Goal: Task Accomplishment & Management: Manage account settings

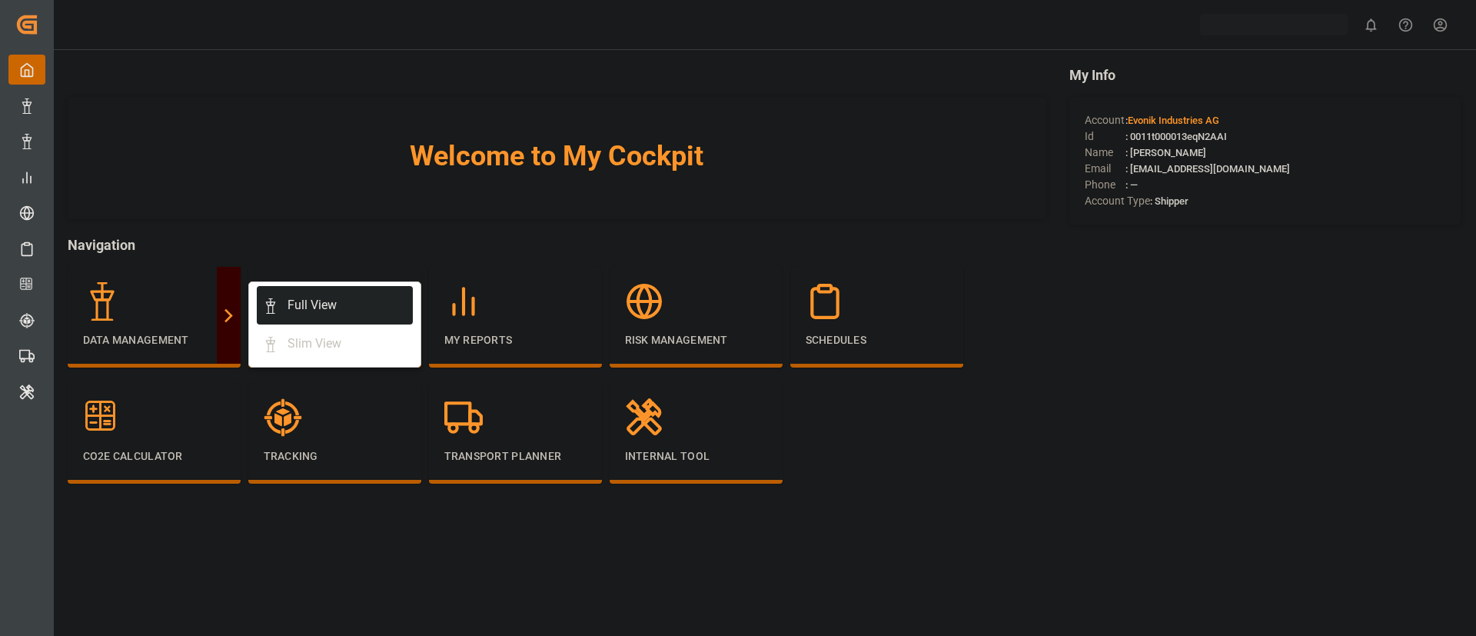
click at [299, 298] on div "Full View" at bounding box center [312, 305] width 49 height 18
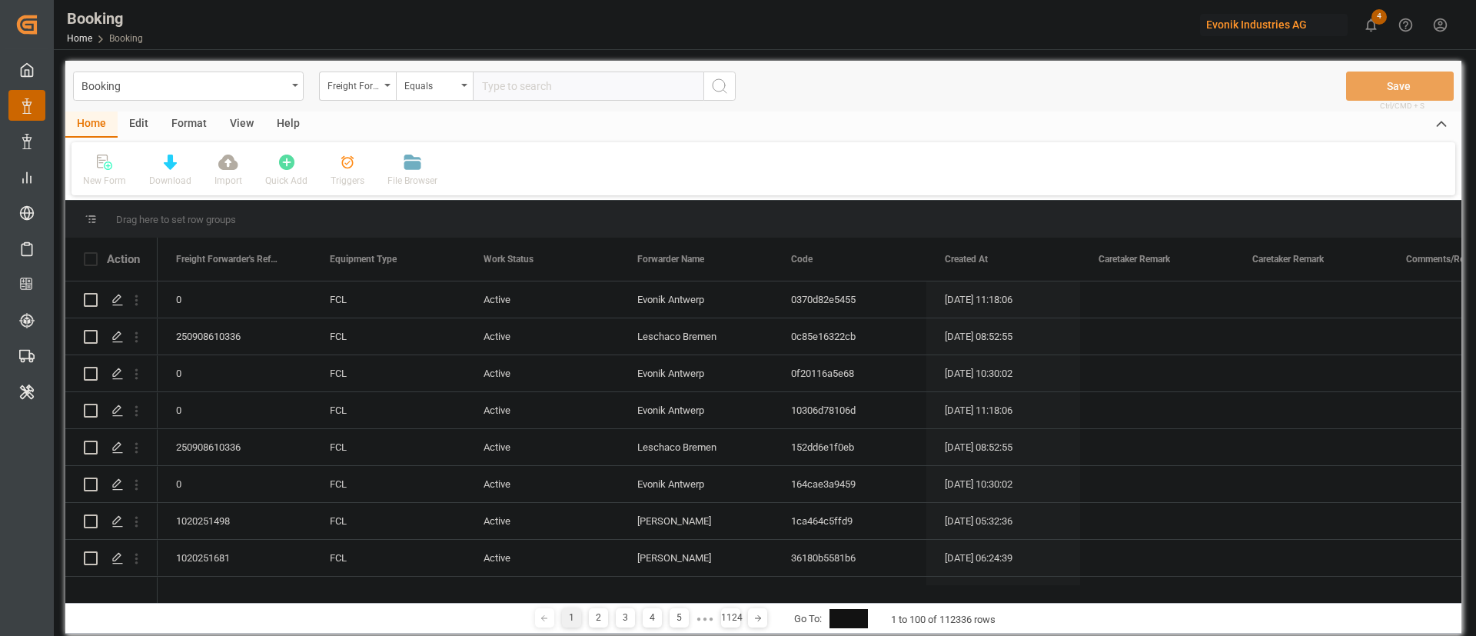
click at [199, 114] on div "Format" at bounding box center [189, 124] width 58 height 26
click at [115, 178] on div "Filter Rows" at bounding box center [105, 181] width 45 height 14
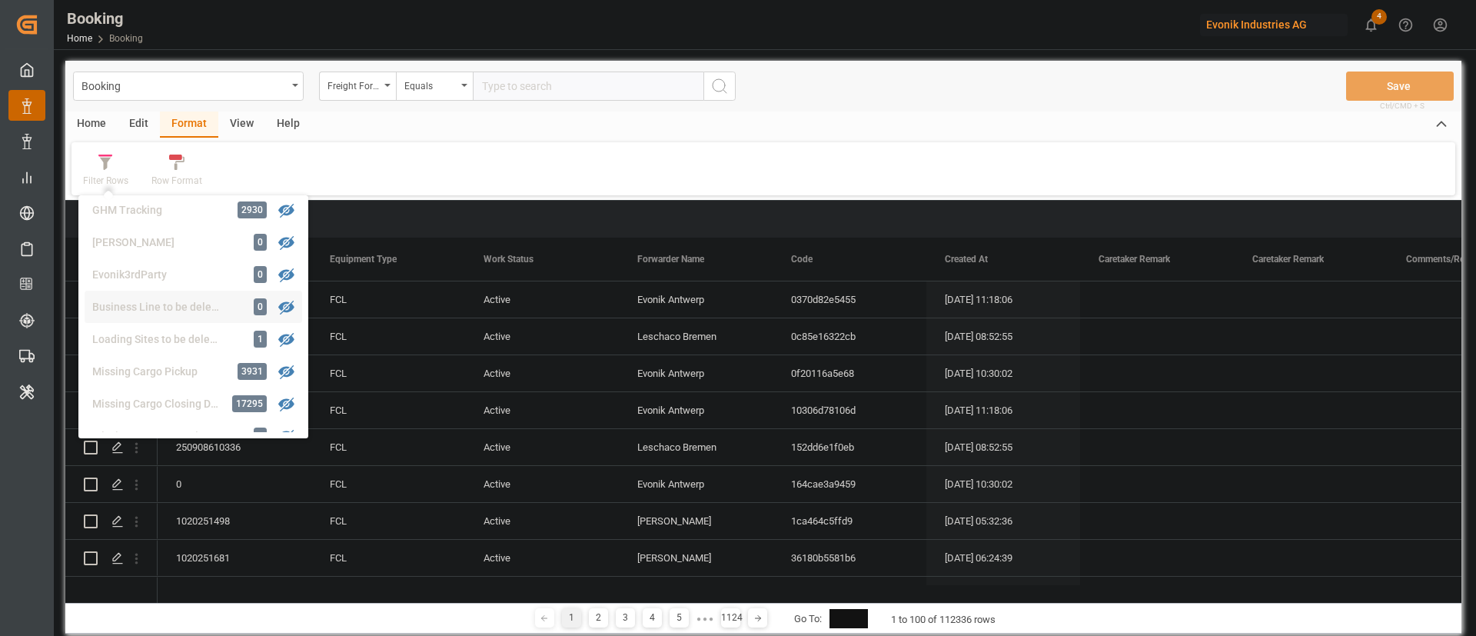
scroll to position [238, 0]
click at [193, 326] on div "Missing Departure 71" at bounding box center [194, 334] width 218 height 32
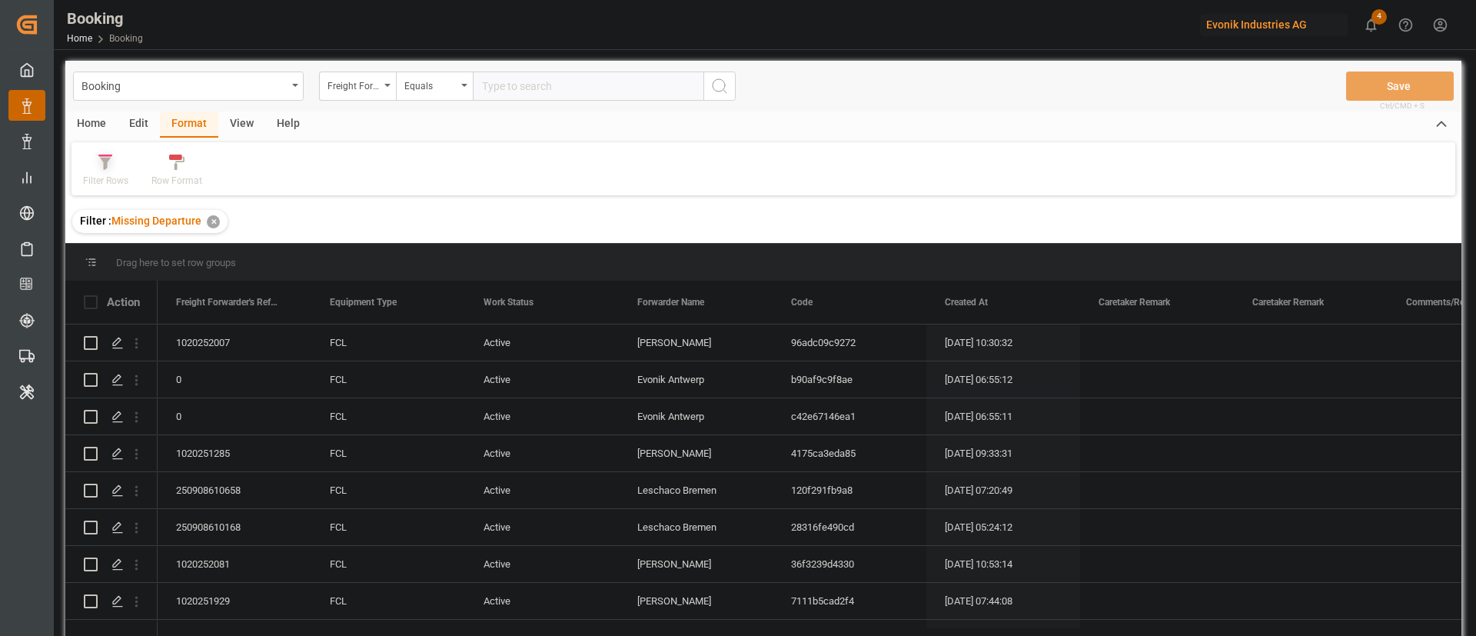
click at [85, 178] on div "Filter Rows" at bounding box center [105, 181] width 45 height 14
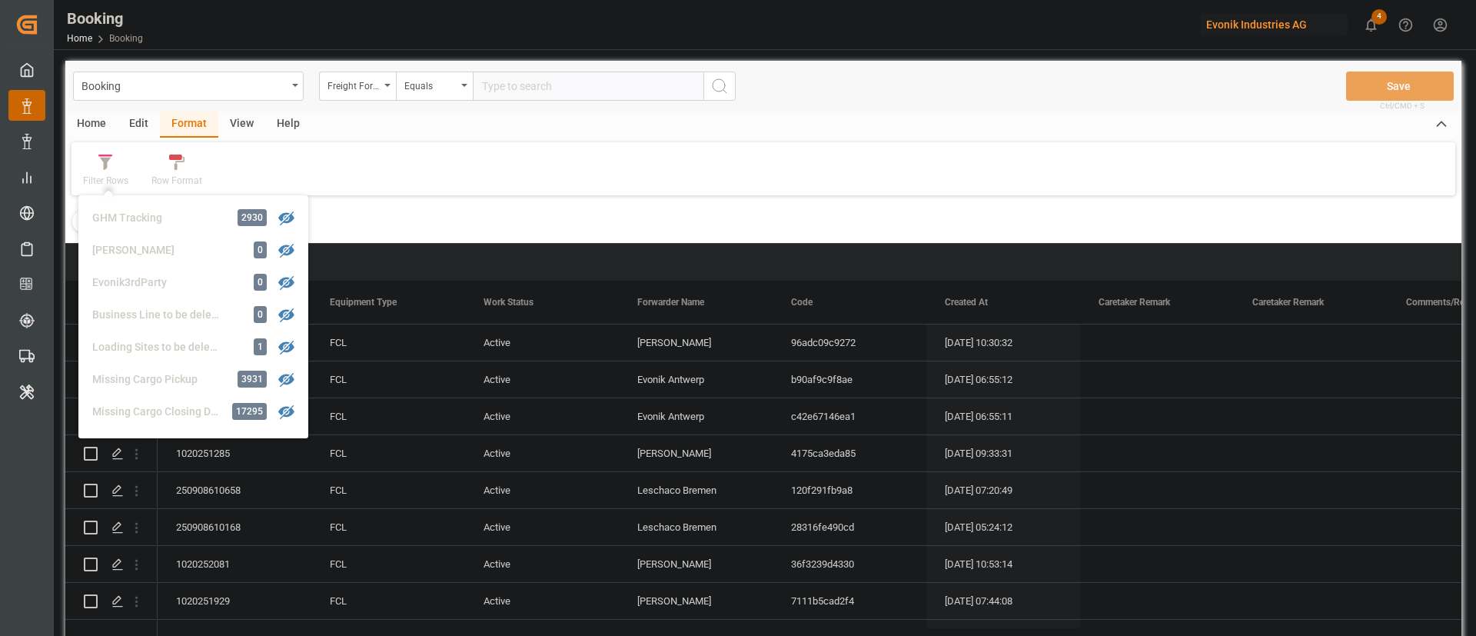
click at [335, 167] on div "Filter Rows GHM Tracking 2930 Karl gross 0 Evonik3rdParty 0 Business Line to be…" at bounding box center [763, 168] width 1384 height 53
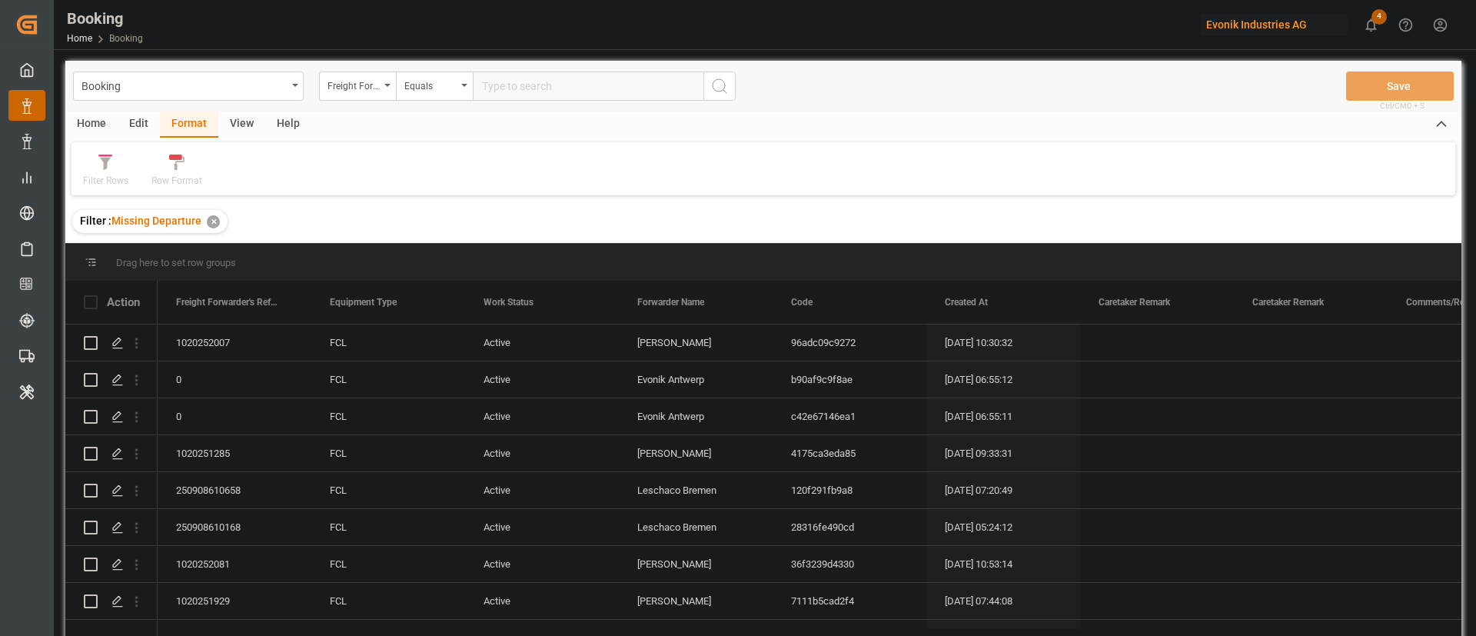
click at [245, 121] on div "View" at bounding box center [241, 124] width 47 height 26
click at [117, 171] on div "Default" at bounding box center [97, 171] width 53 height 34
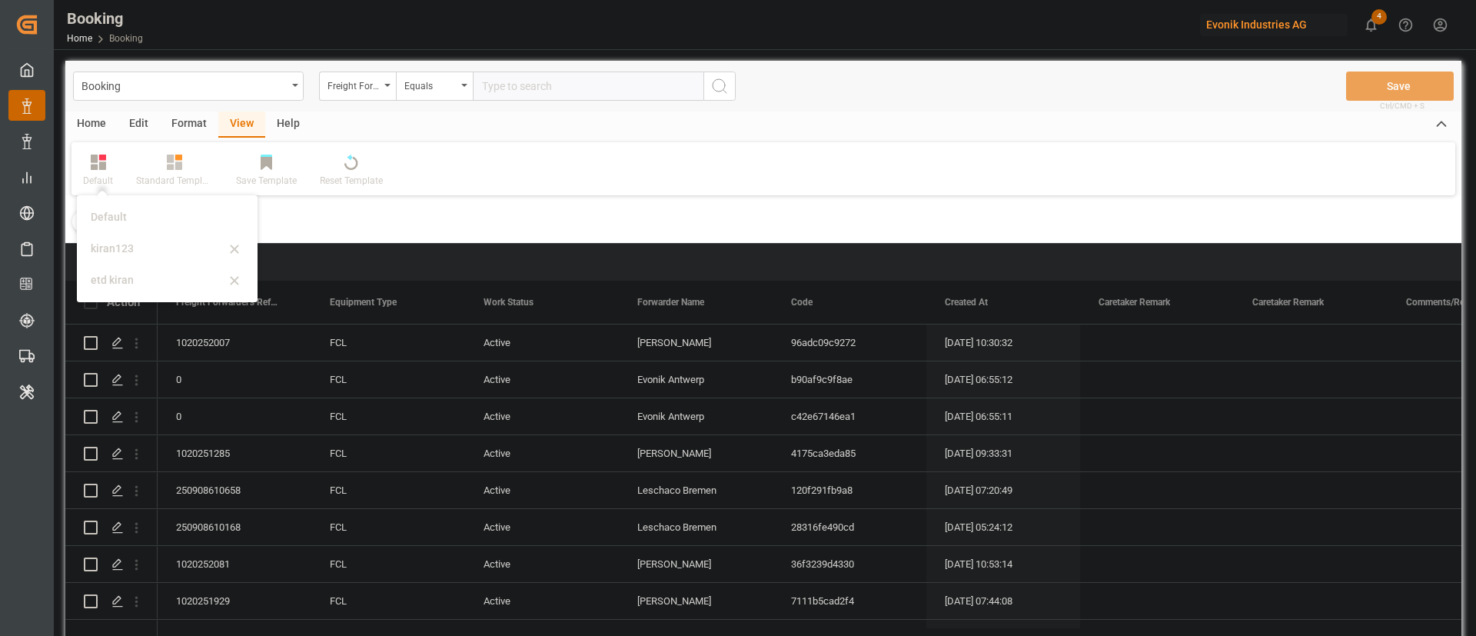
drag, startPoint x: 131, startPoint y: 235, endPoint x: 328, endPoint y: 295, distance: 206.5
click at [131, 242] on div "kiran123" at bounding box center [167, 249] width 168 height 32
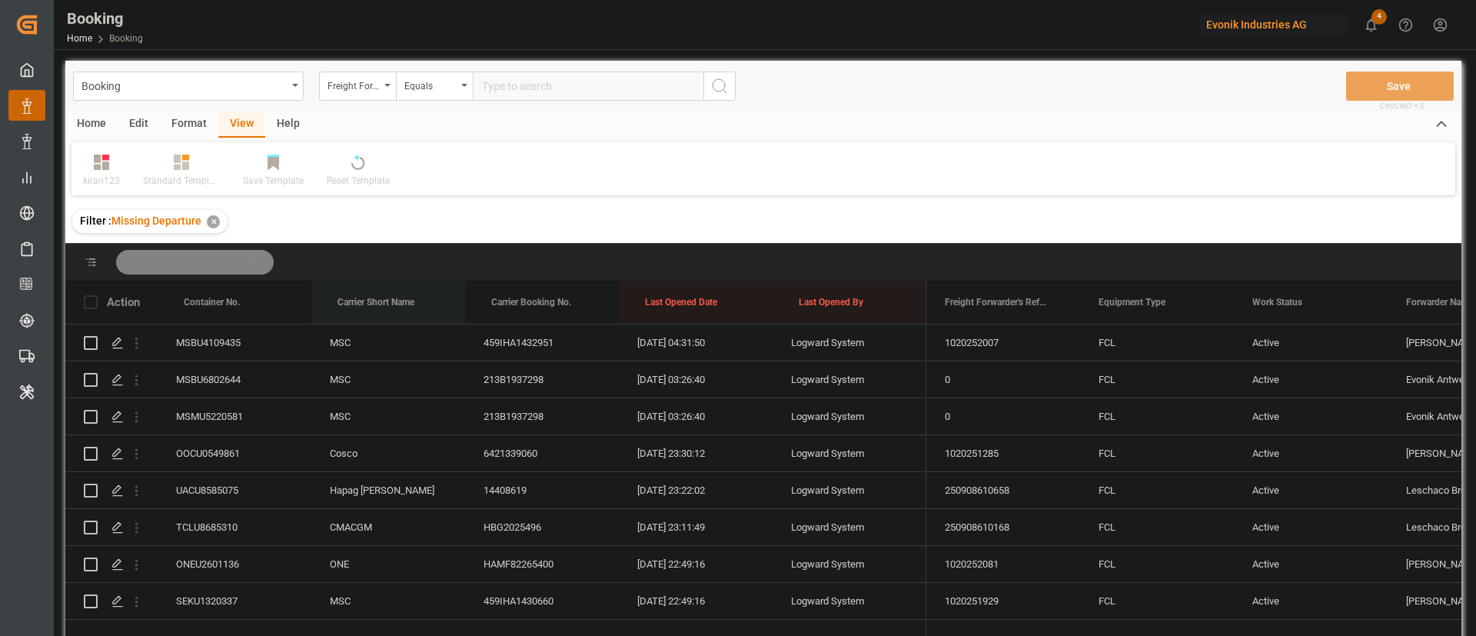
drag, startPoint x: 362, startPoint y: 300, endPoint x: 400, endPoint y: 269, distance: 48.6
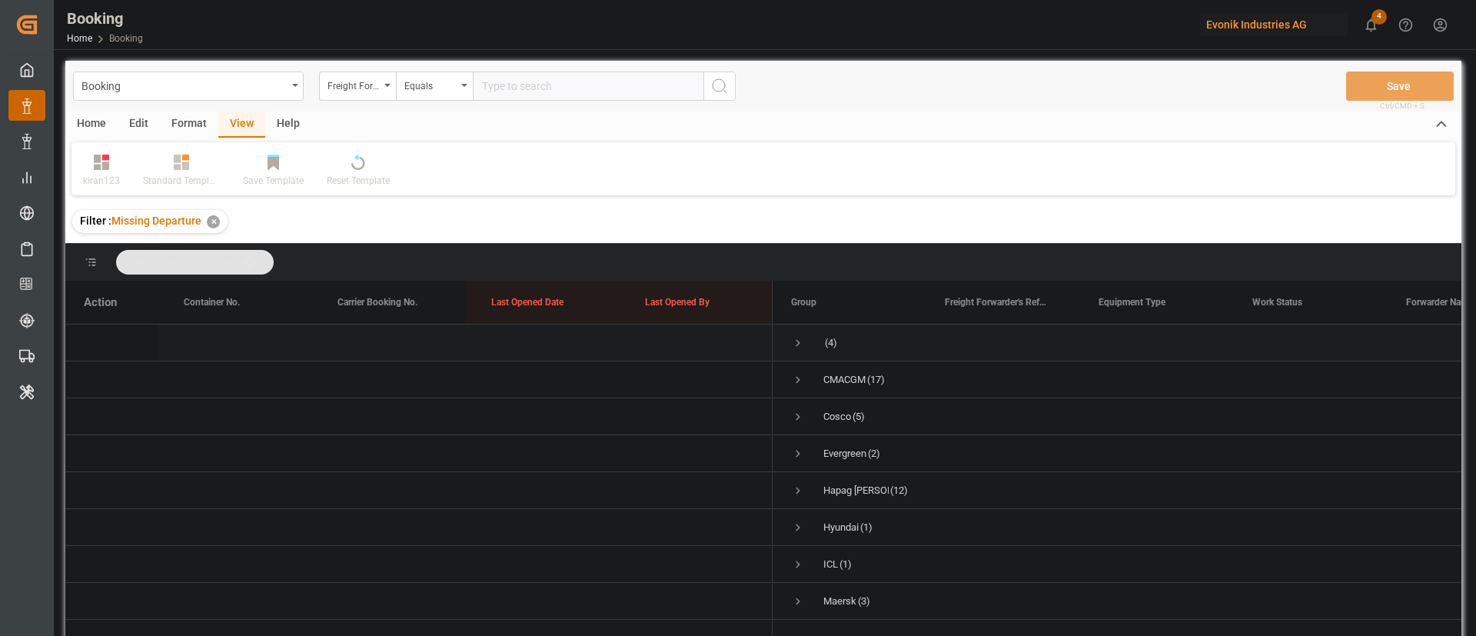
click at [796, 345] on span "Press SPACE to select this row." at bounding box center [798, 343] width 14 height 14
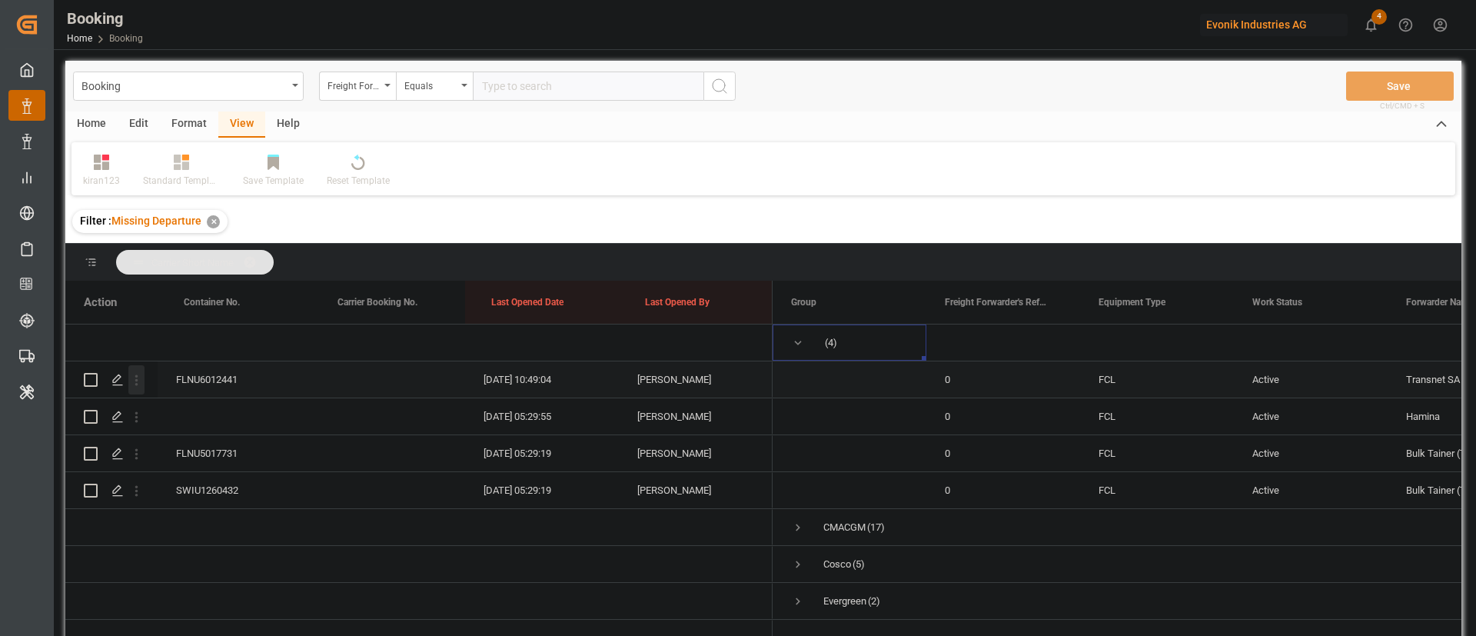
click at [132, 384] on icon "open menu" at bounding box center [136, 380] width 16 height 16
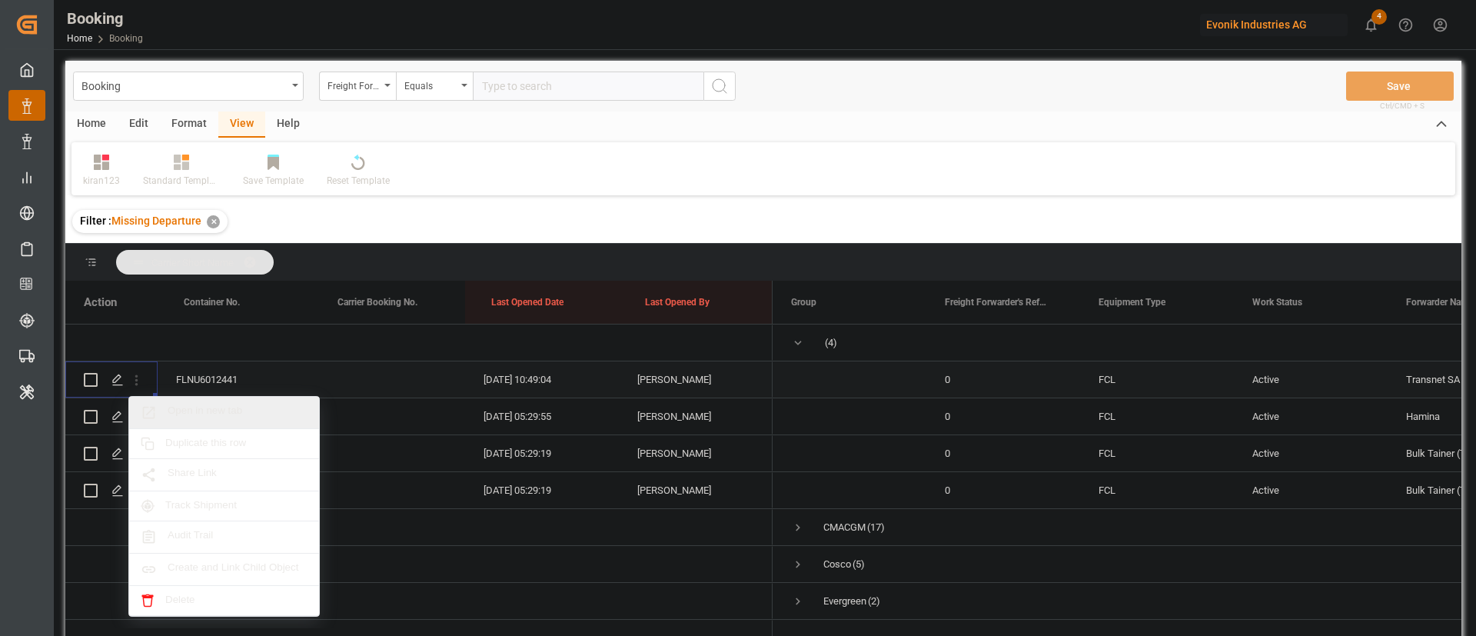
click at [234, 414] on span "Open in new tab" at bounding box center [238, 412] width 140 height 16
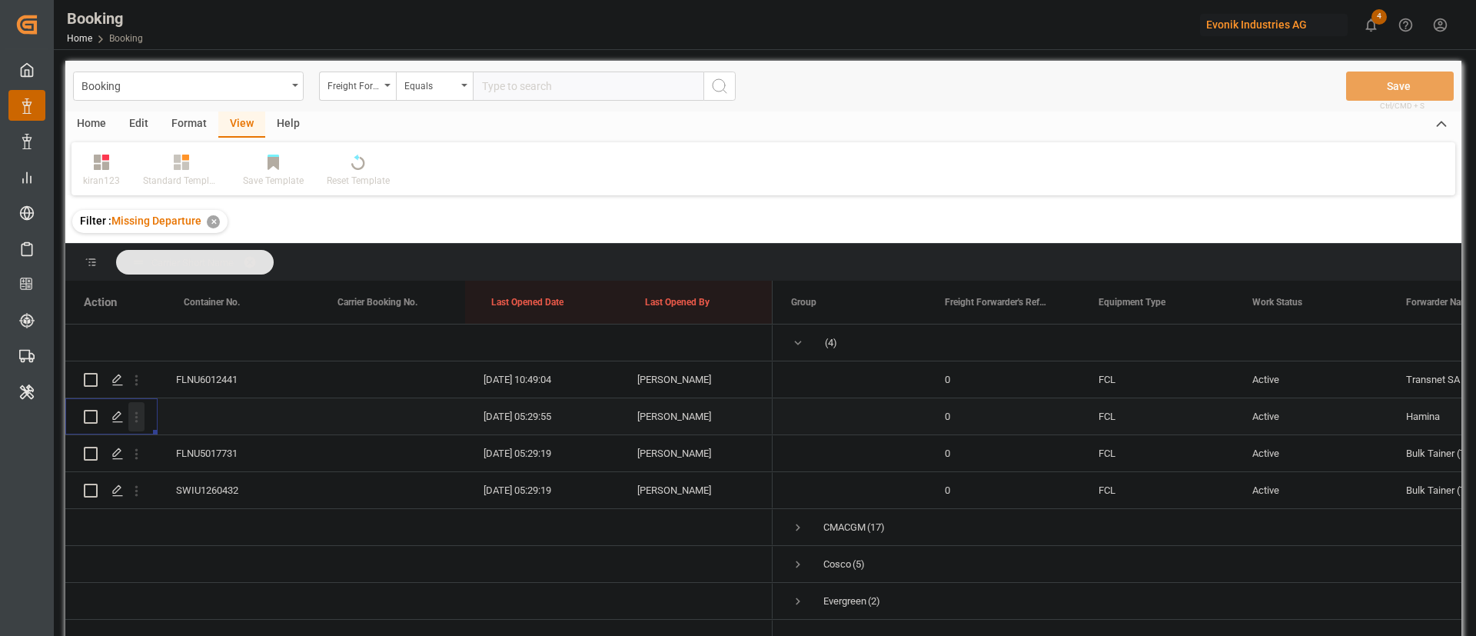
click at [138, 424] on icon "open menu" at bounding box center [136, 417] width 16 height 16
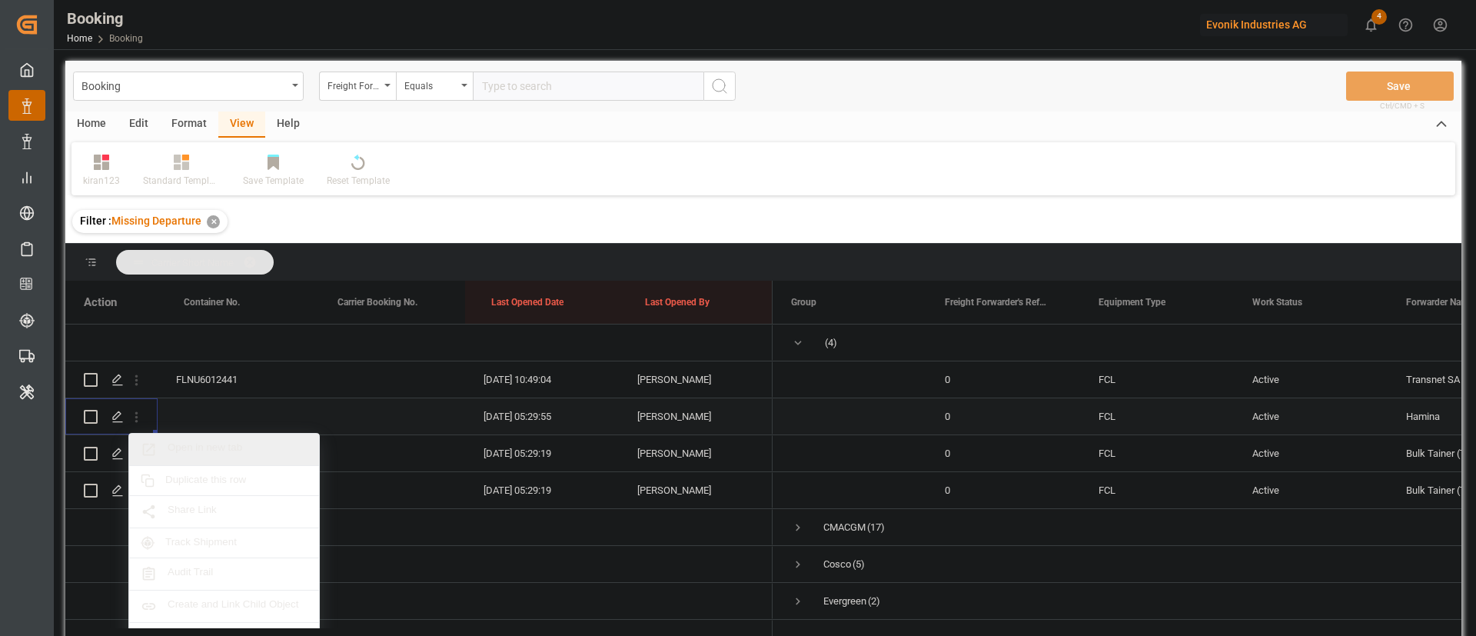
click at [208, 449] on span "Open in new tab" at bounding box center [238, 449] width 140 height 16
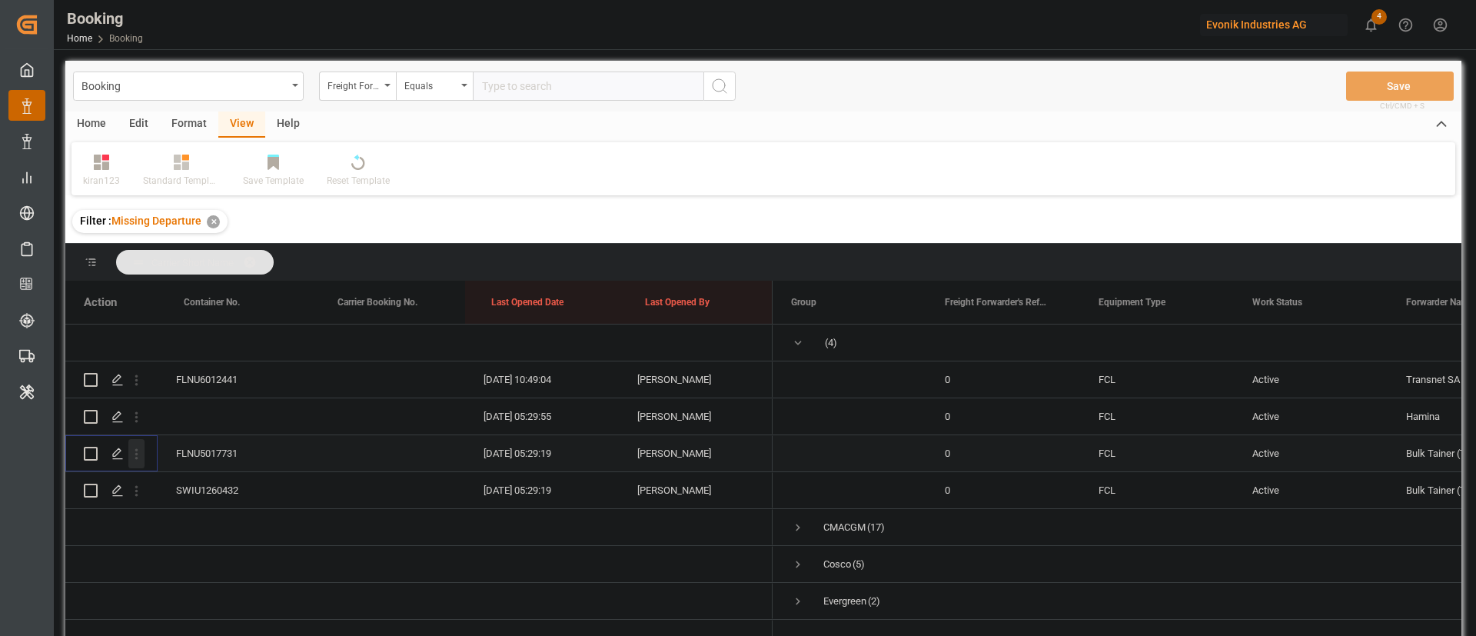
click at [139, 450] on icon "open menu" at bounding box center [136, 454] width 16 height 16
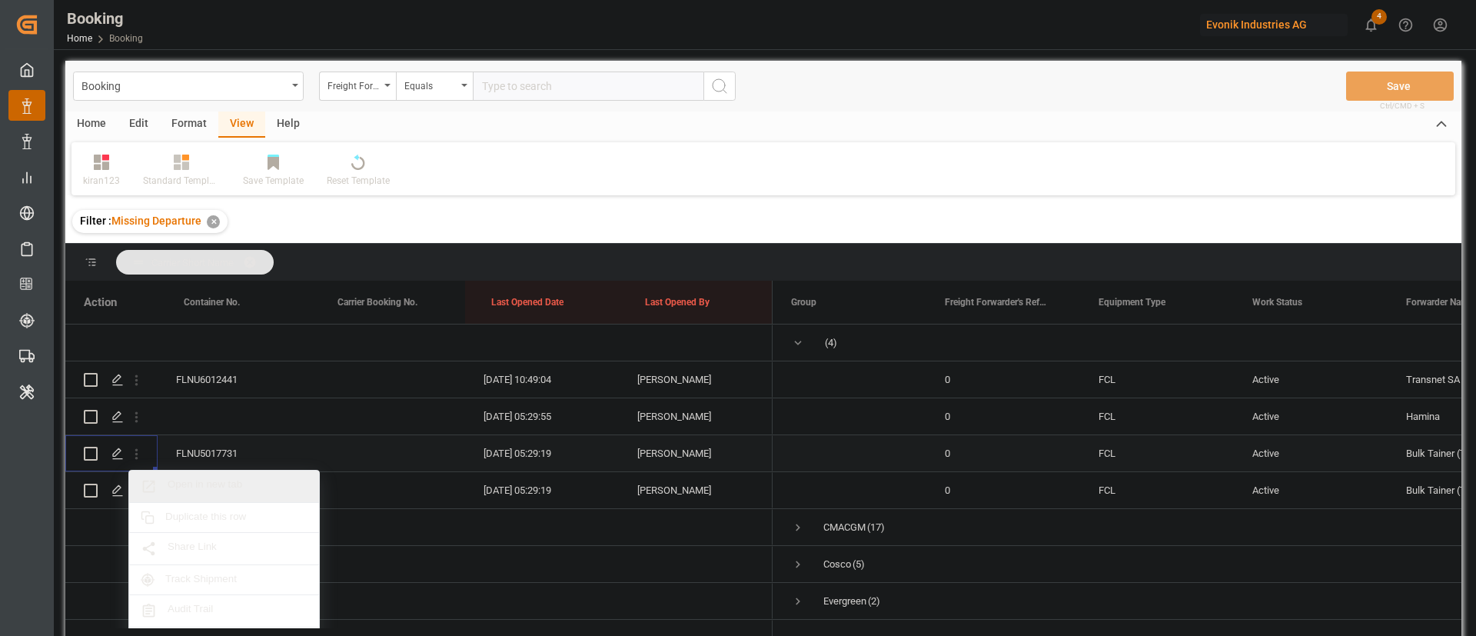
click at [209, 478] on span "Open in new tab" at bounding box center [238, 486] width 140 height 16
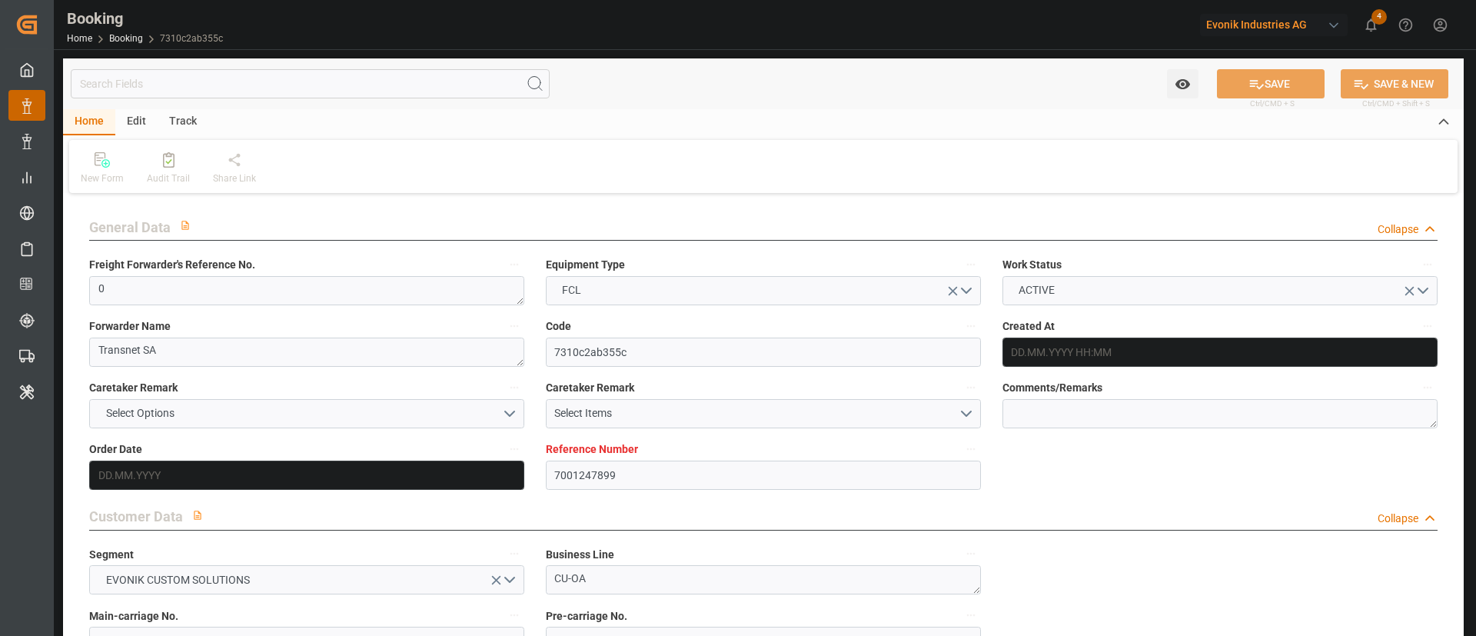
type input "7001247899"
type input "EUNWC"
type input "CAMTR"
type input "13.08.2025 12:32"
type input "13.08.2025"
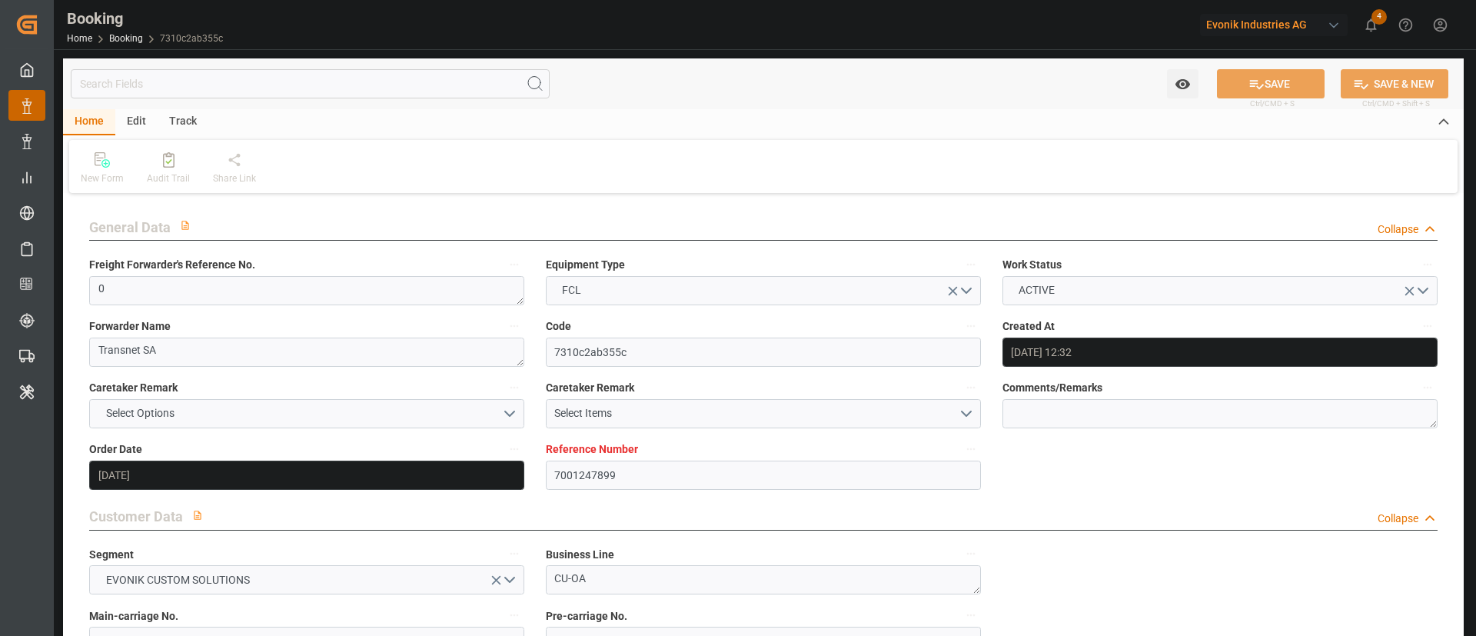
type input "15.10.2025"
type input "19.09.2025"
type input "19.09.2025 00:00"
type input "22.09.2025 00:00"
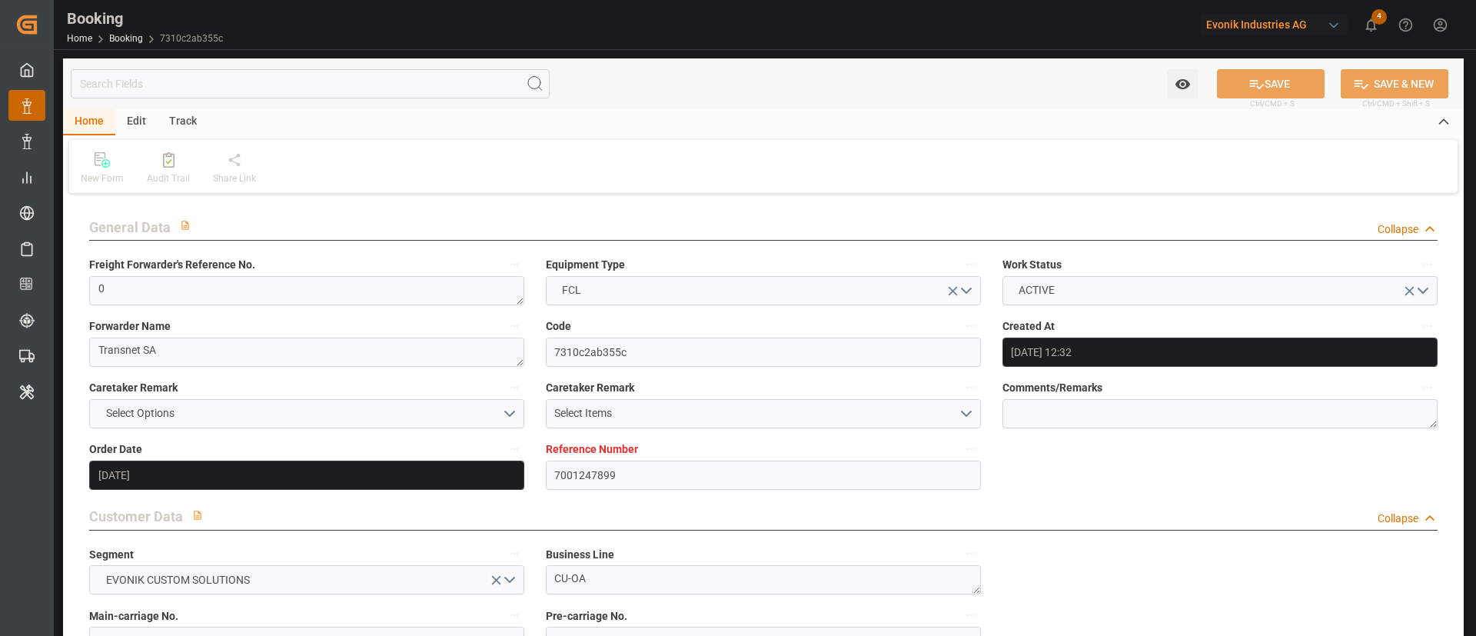
type input "26.09.2025 00:00"
type input "14.10.2025 00:00"
type input "13.08.2025"
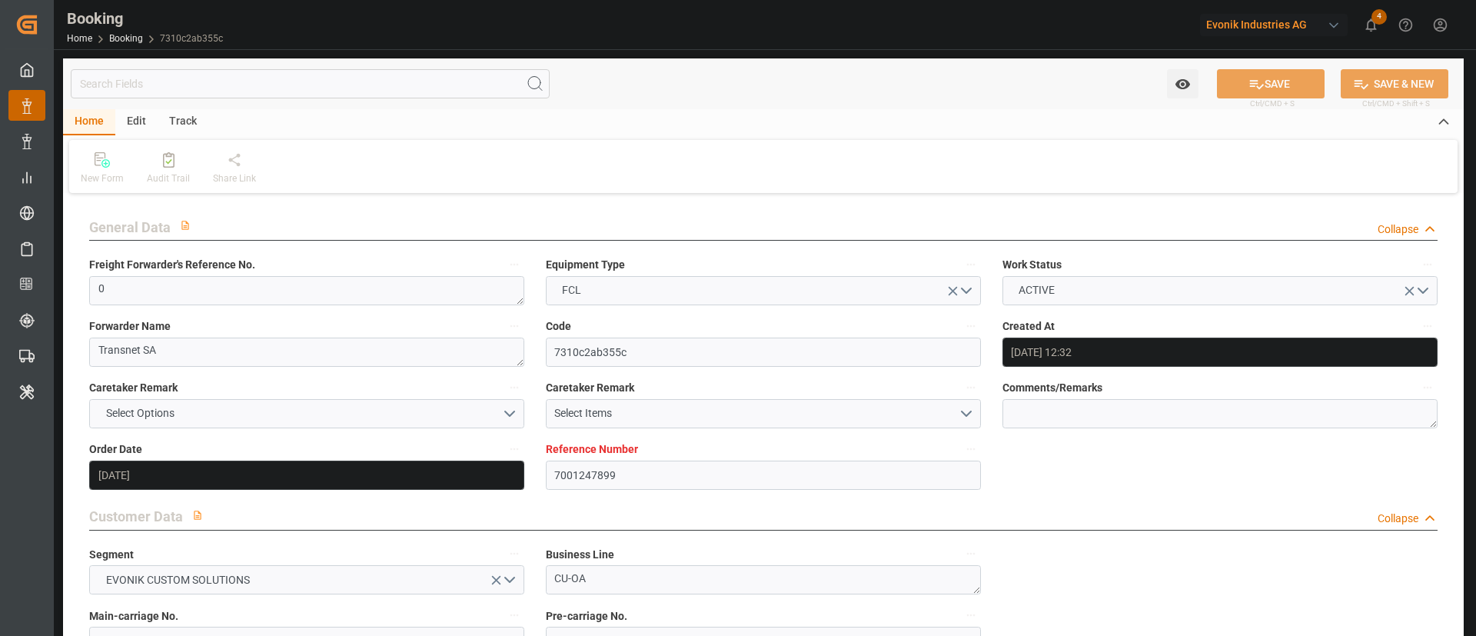
type input "25.09.2025 10:49"
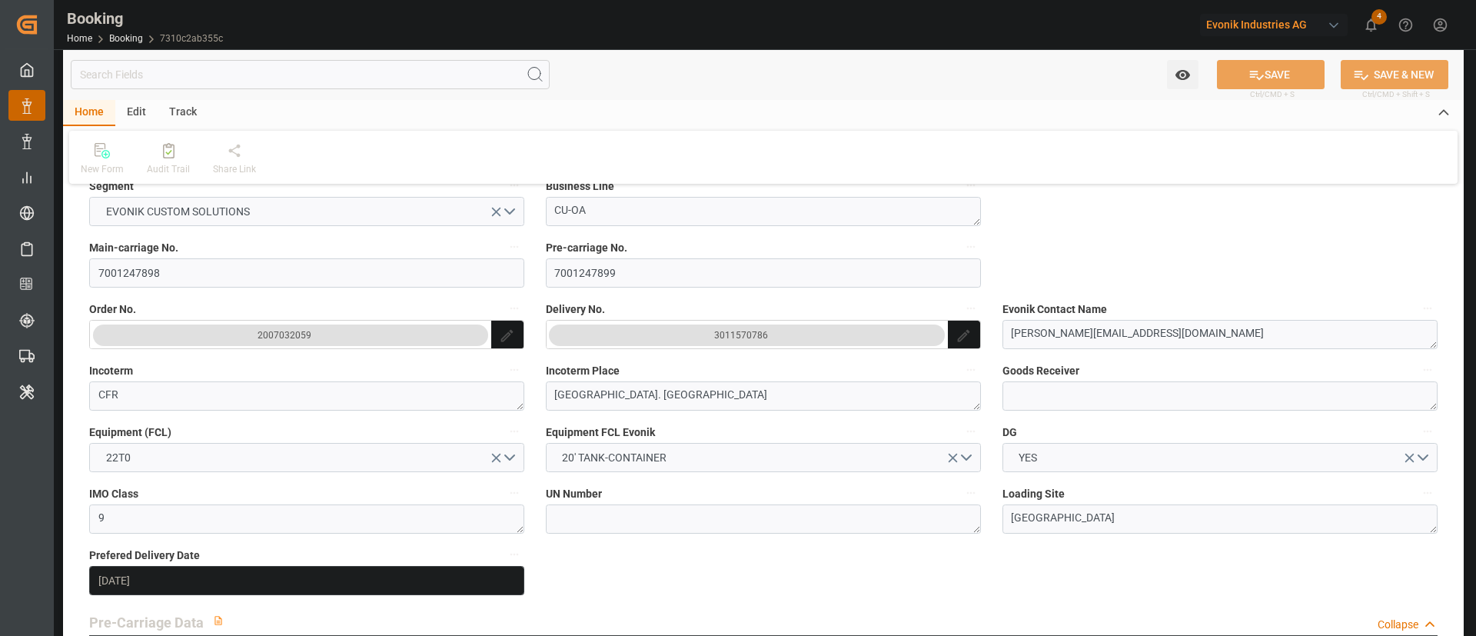
scroll to position [231, 0]
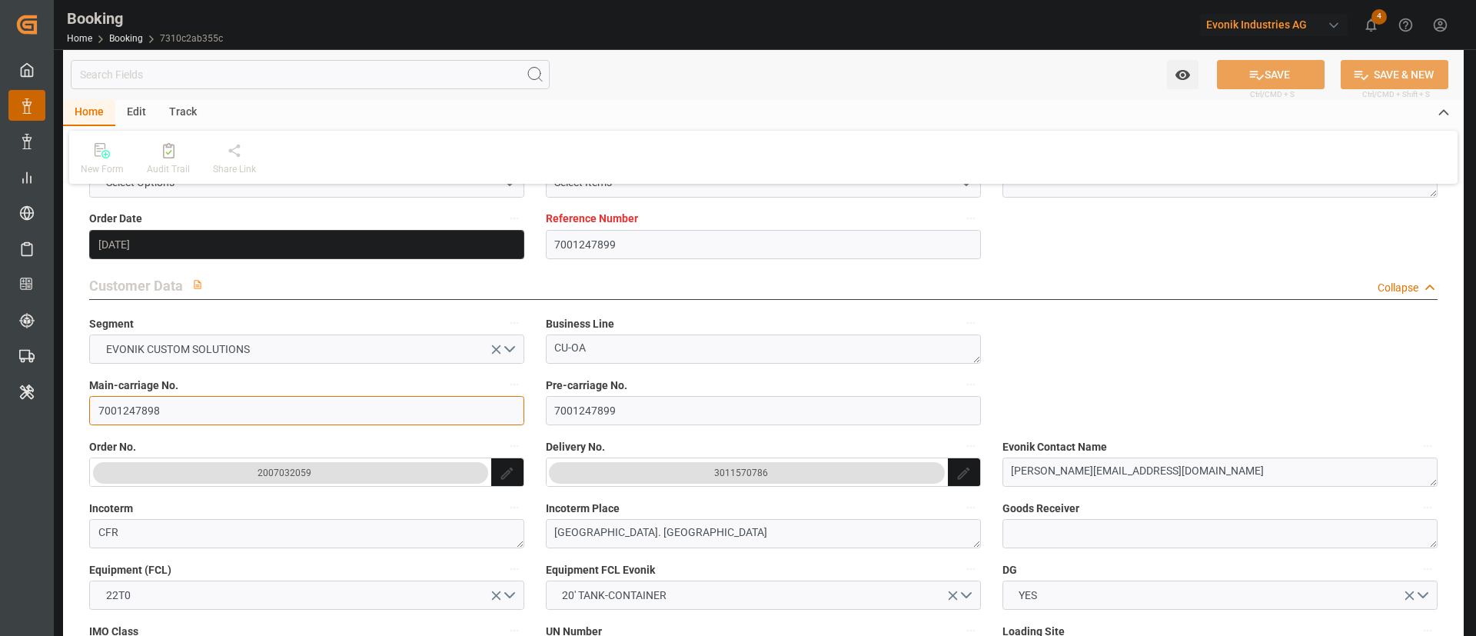
click at [171, 421] on input "7001247898" at bounding box center [306, 410] width 435 height 29
click at [742, 483] on button "3011570786" at bounding box center [747, 473] width 396 height 22
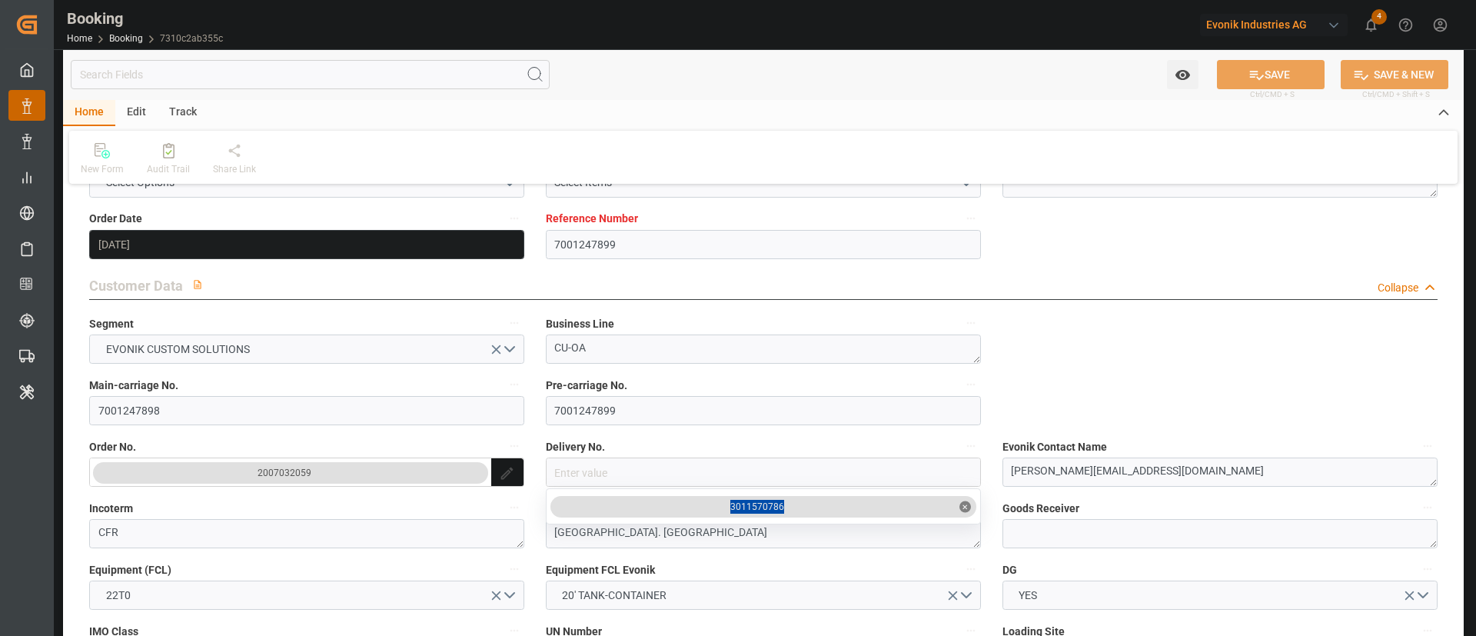
drag, startPoint x: 798, startPoint y: 500, endPoint x: 729, endPoint y: 514, distance: 70.6
copy div "3011570786"
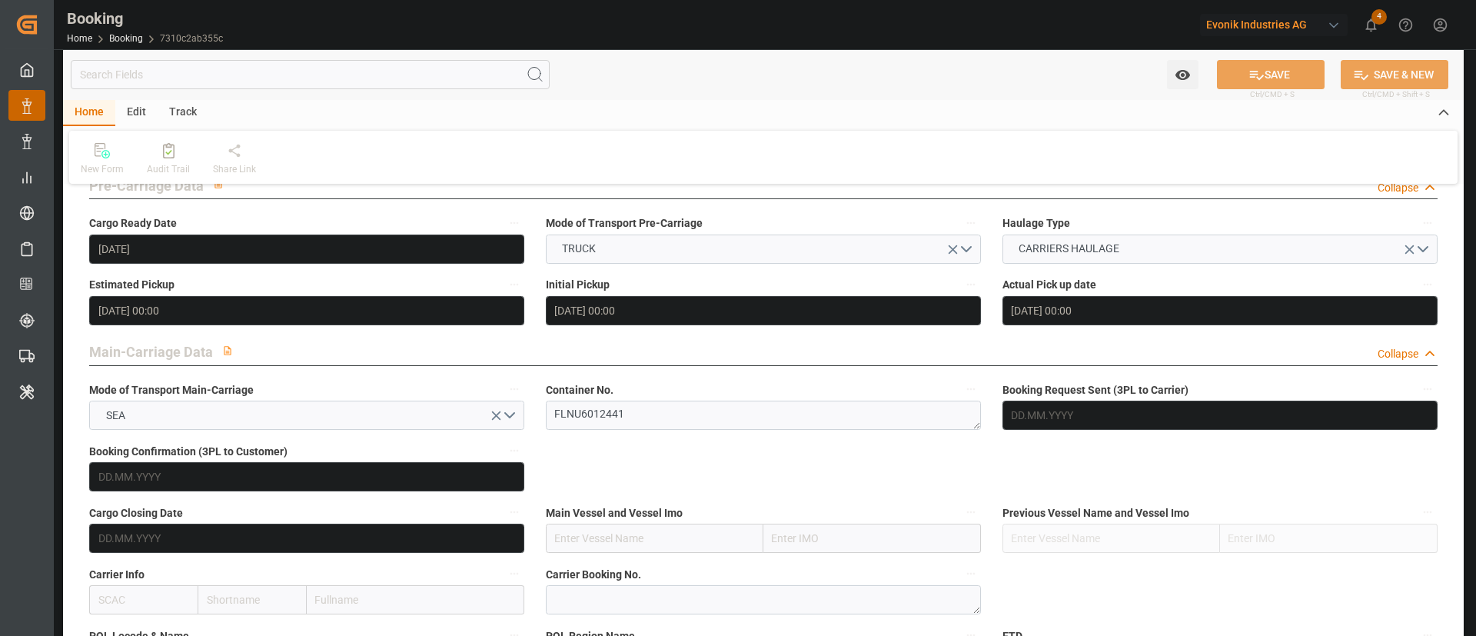
scroll to position [807, 0]
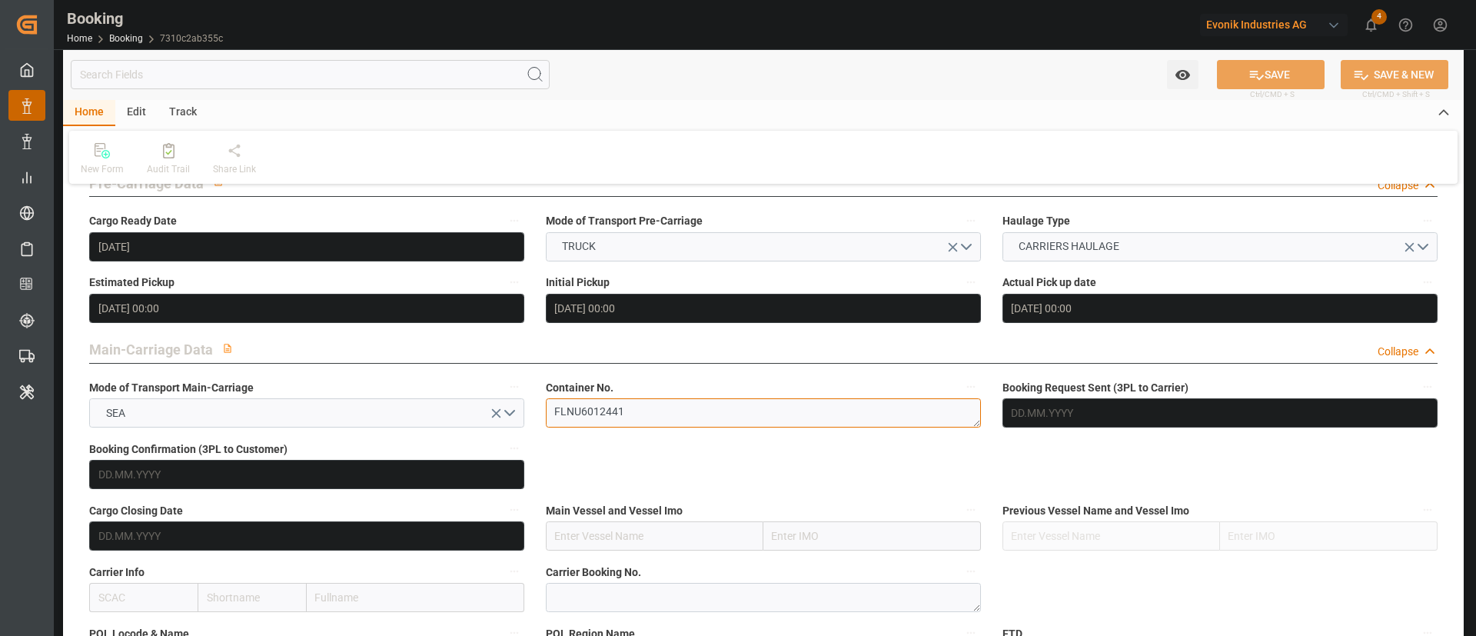
click at [651, 414] on textarea "FLNU6012441" at bounding box center [763, 412] width 435 height 29
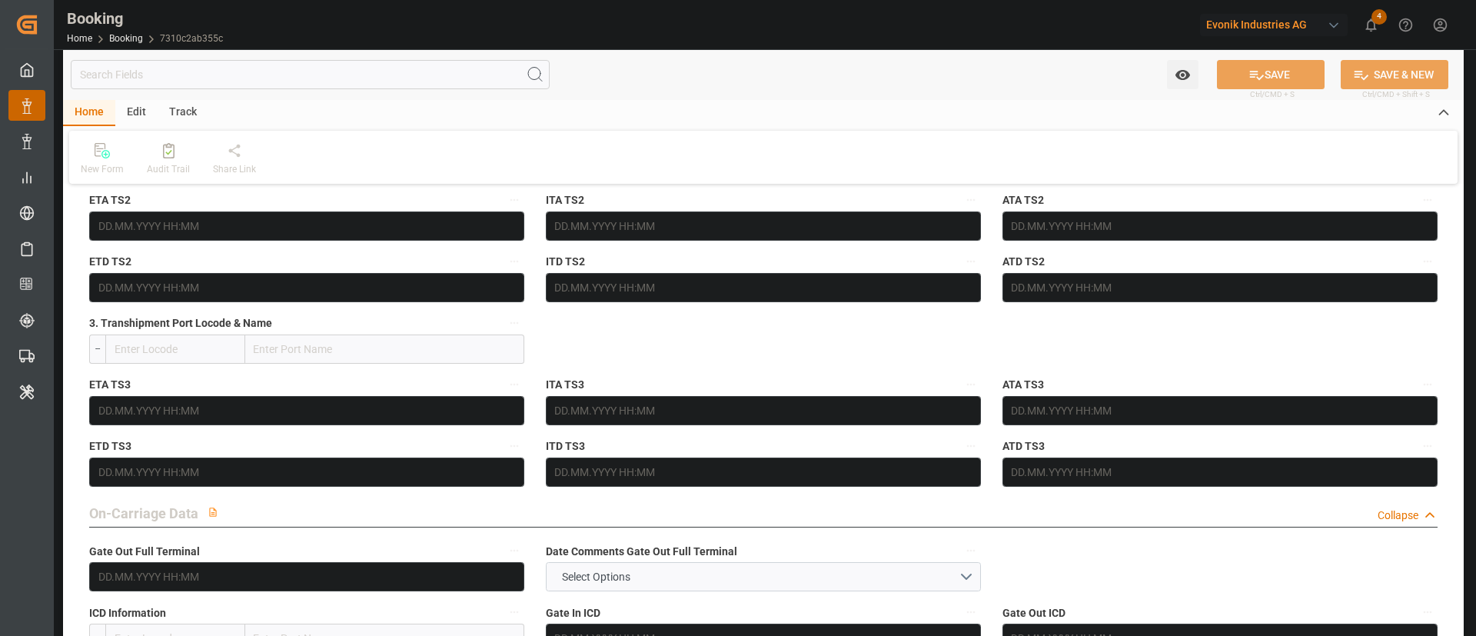
scroll to position [1614, 0]
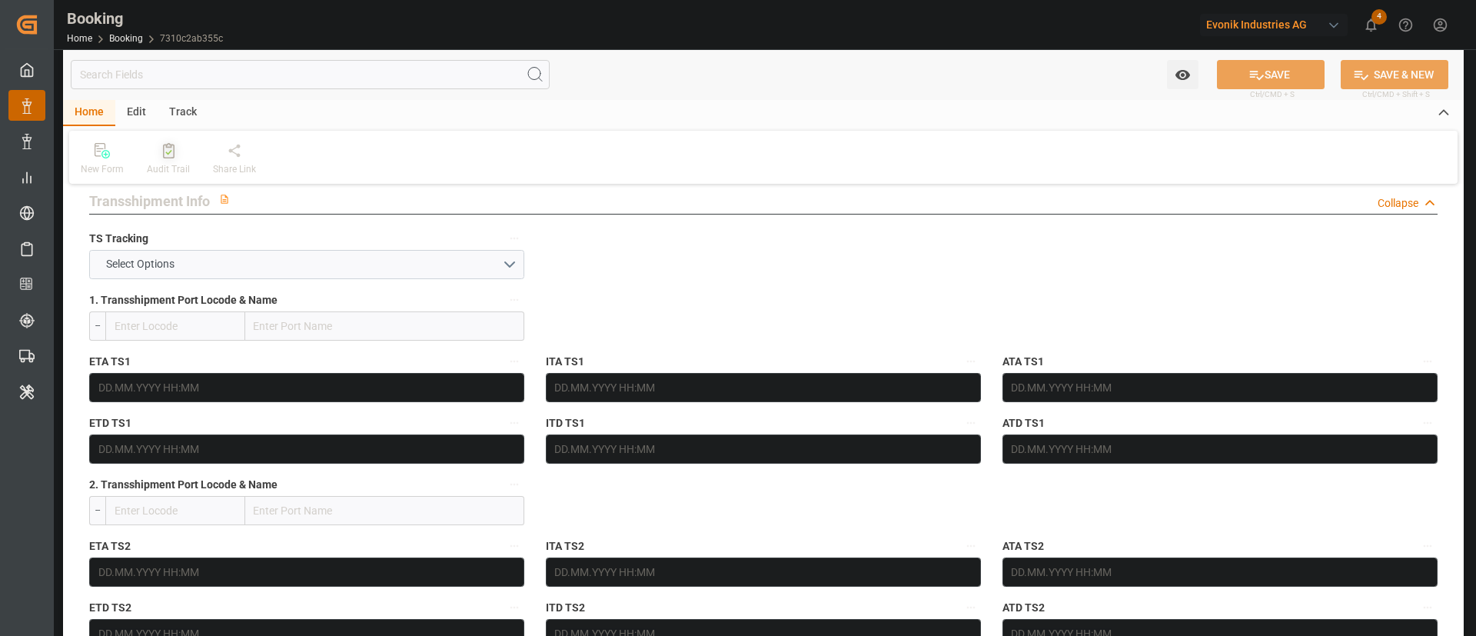
click at [163, 152] on icon at bounding box center [169, 150] width 12 height 15
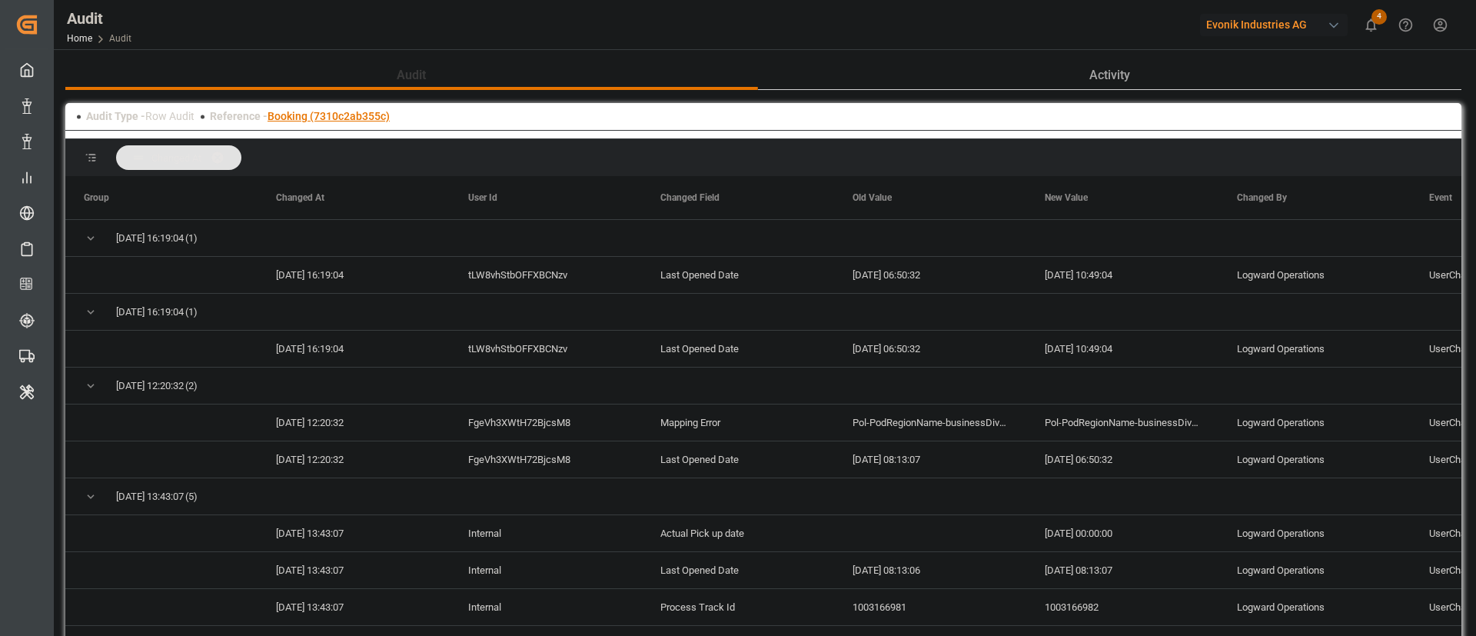
click at [327, 117] on link "Booking (7310c2ab355c)" at bounding box center [329, 116] width 122 height 12
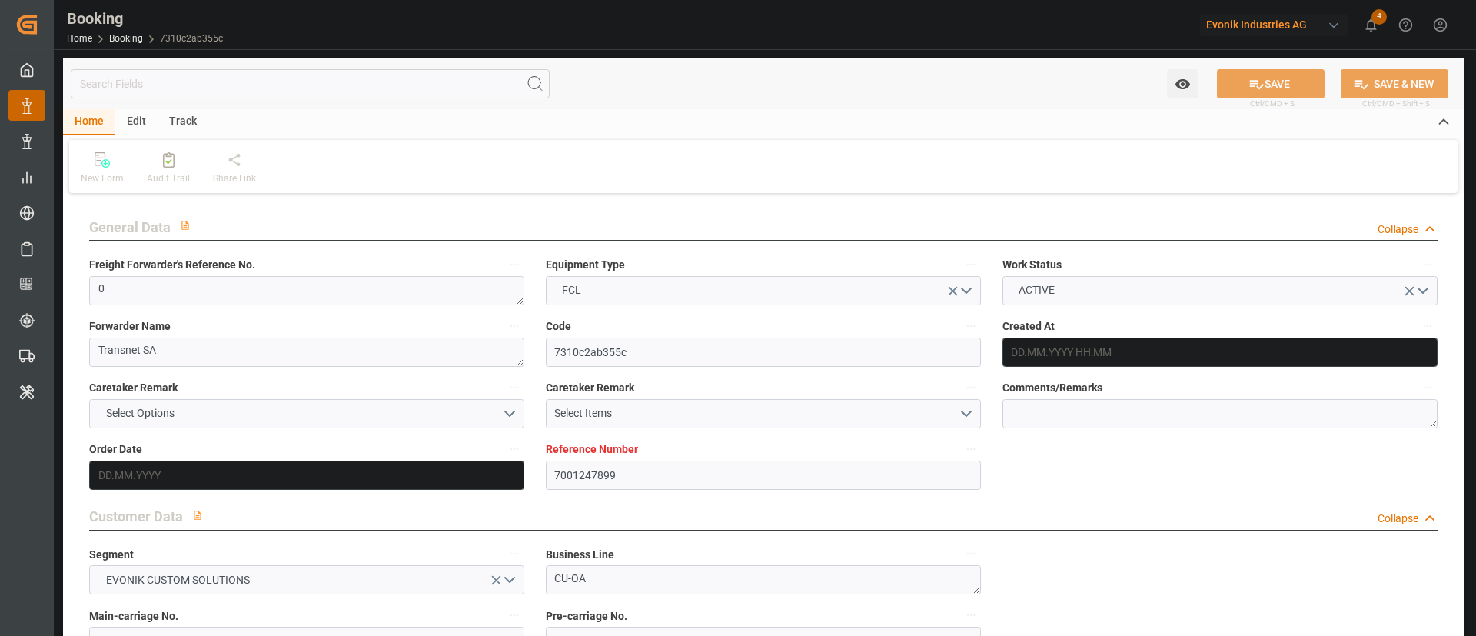
type input "7001247899"
type input "EUNWC"
type input "CAMTR"
type input "13.08.2025 12:32"
type input "13.08.2025"
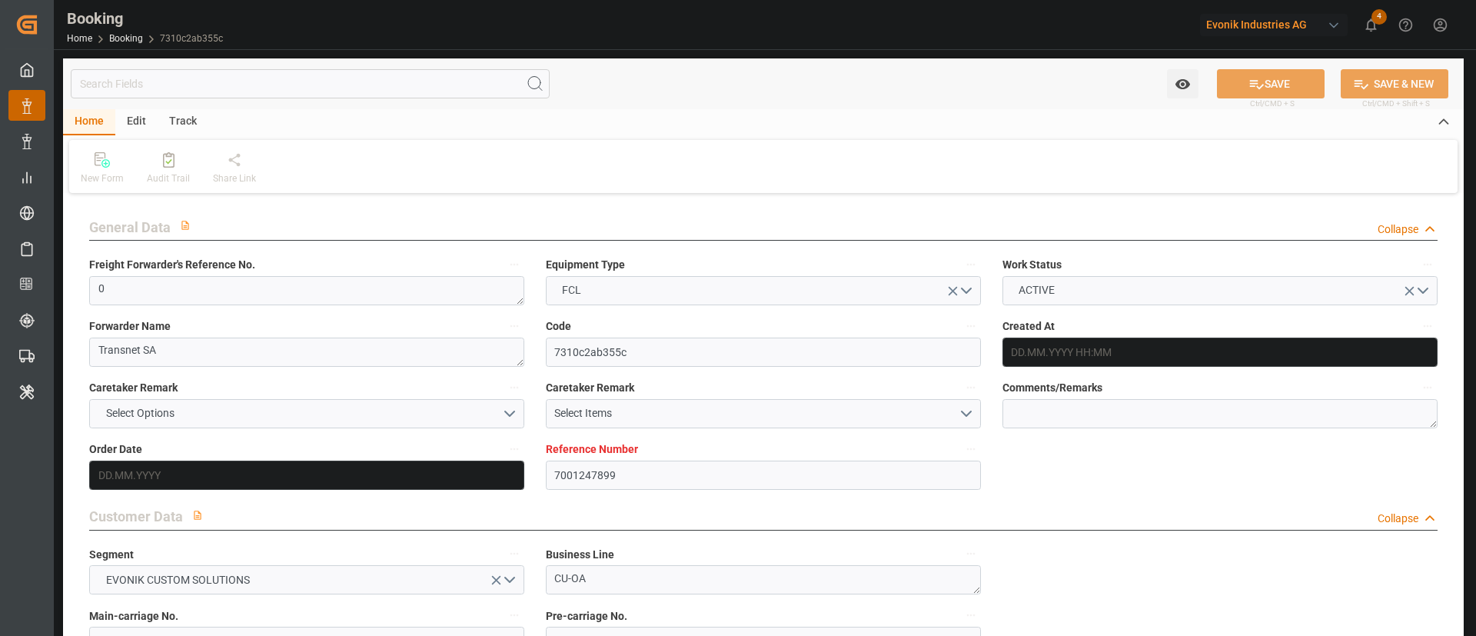
type input "15.10.2025"
type input "19.09.2025"
type input "19.09.2025 00:00"
type input "22.09.2025 00:00"
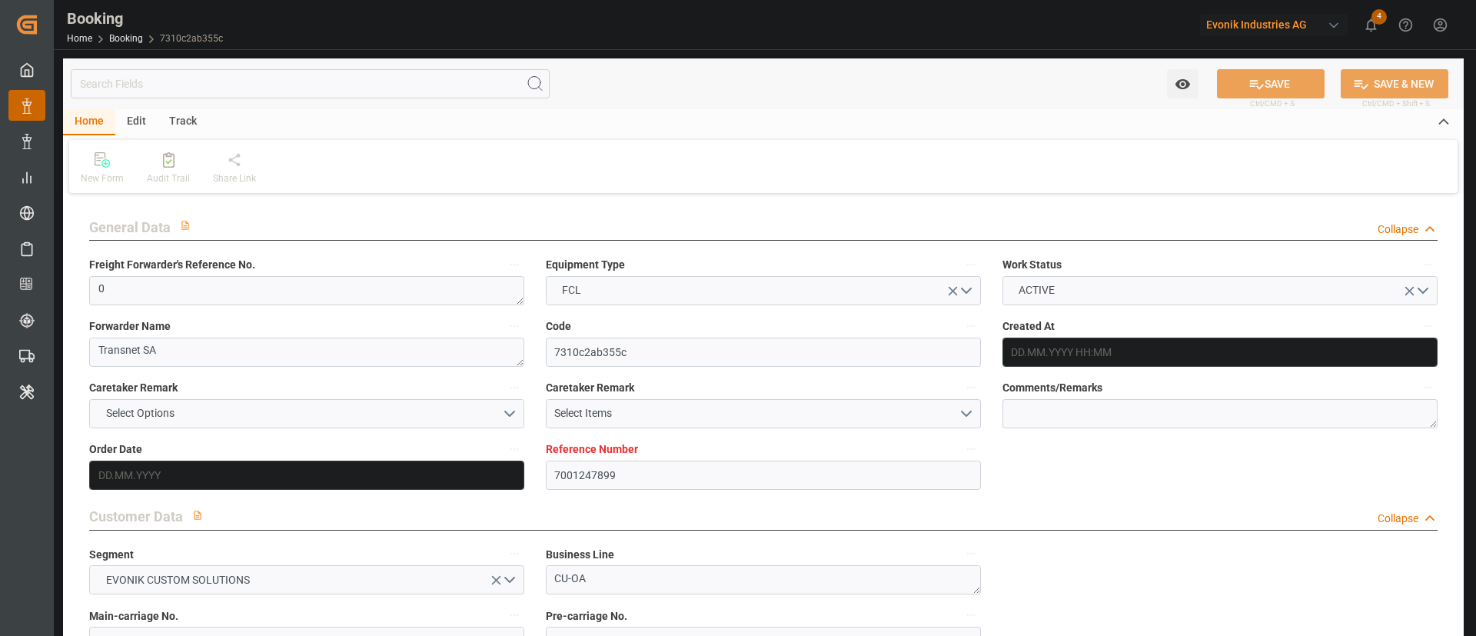
type input "26.09.2025 00:00"
type input "14.10.2025 00:00"
type input "13.08.2025"
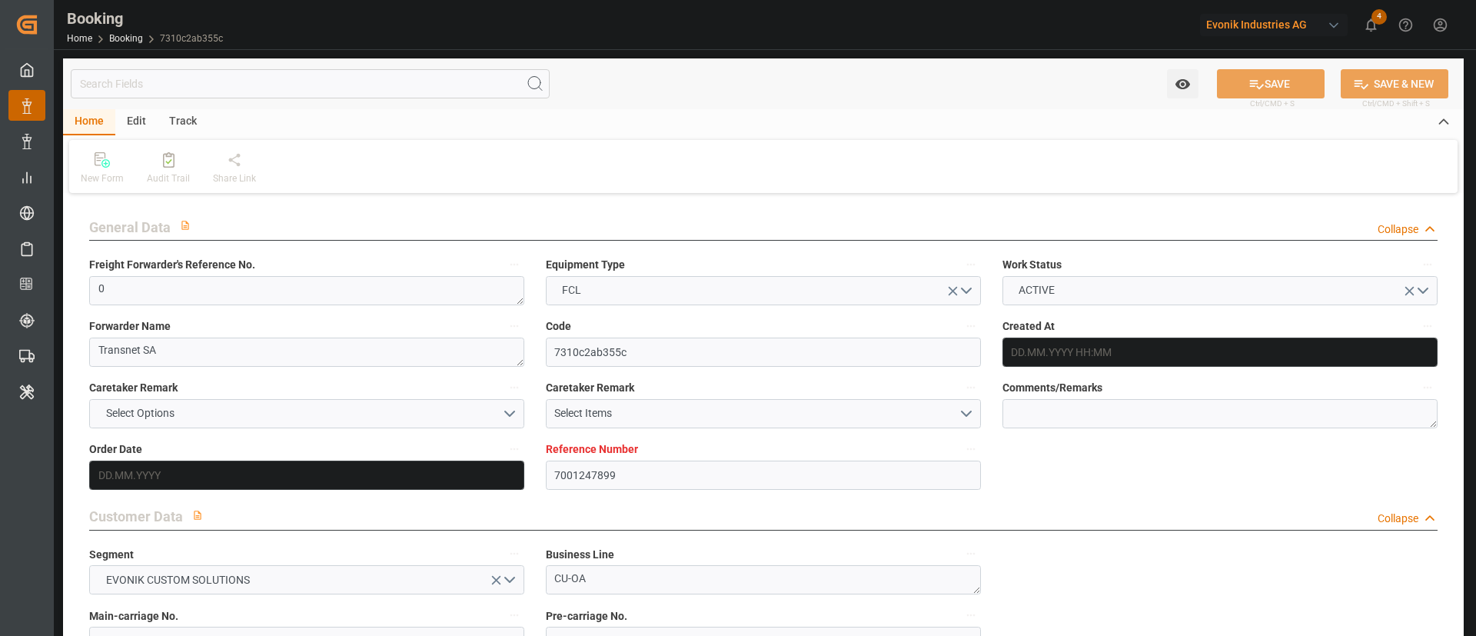
type input "25.09.2025 10:49"
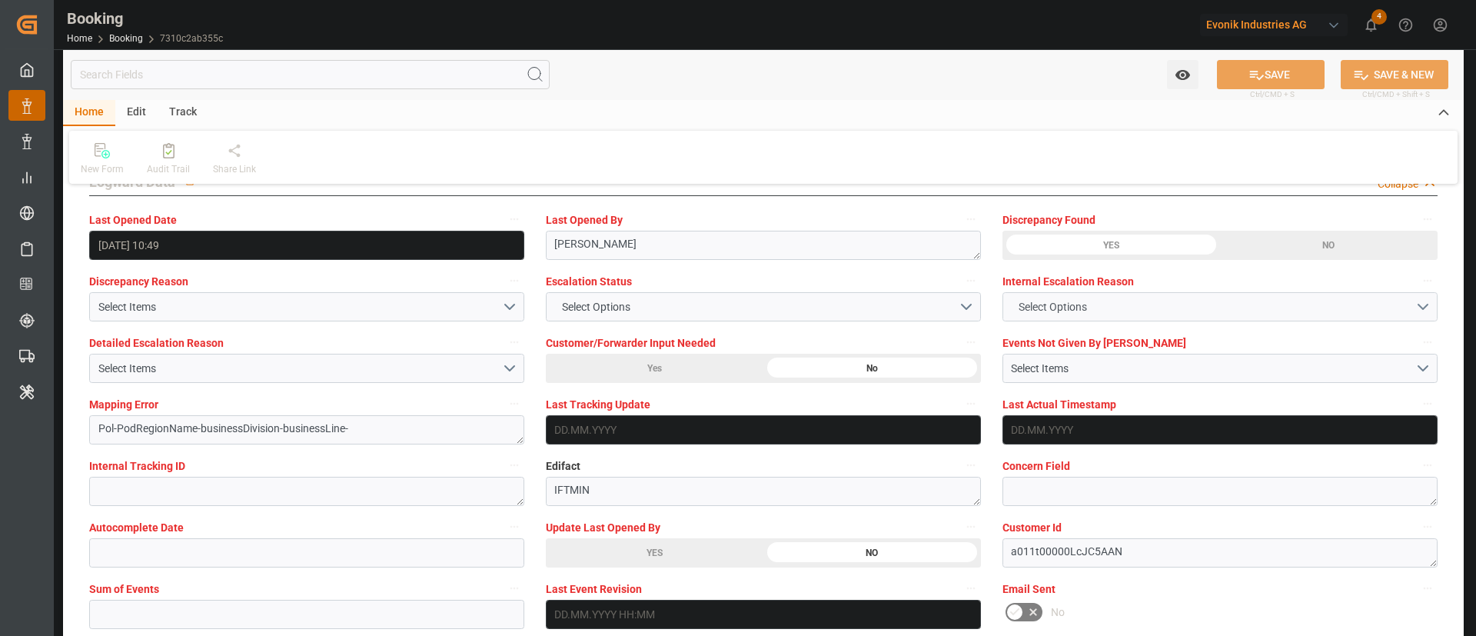
scroll to position [2767, 0]
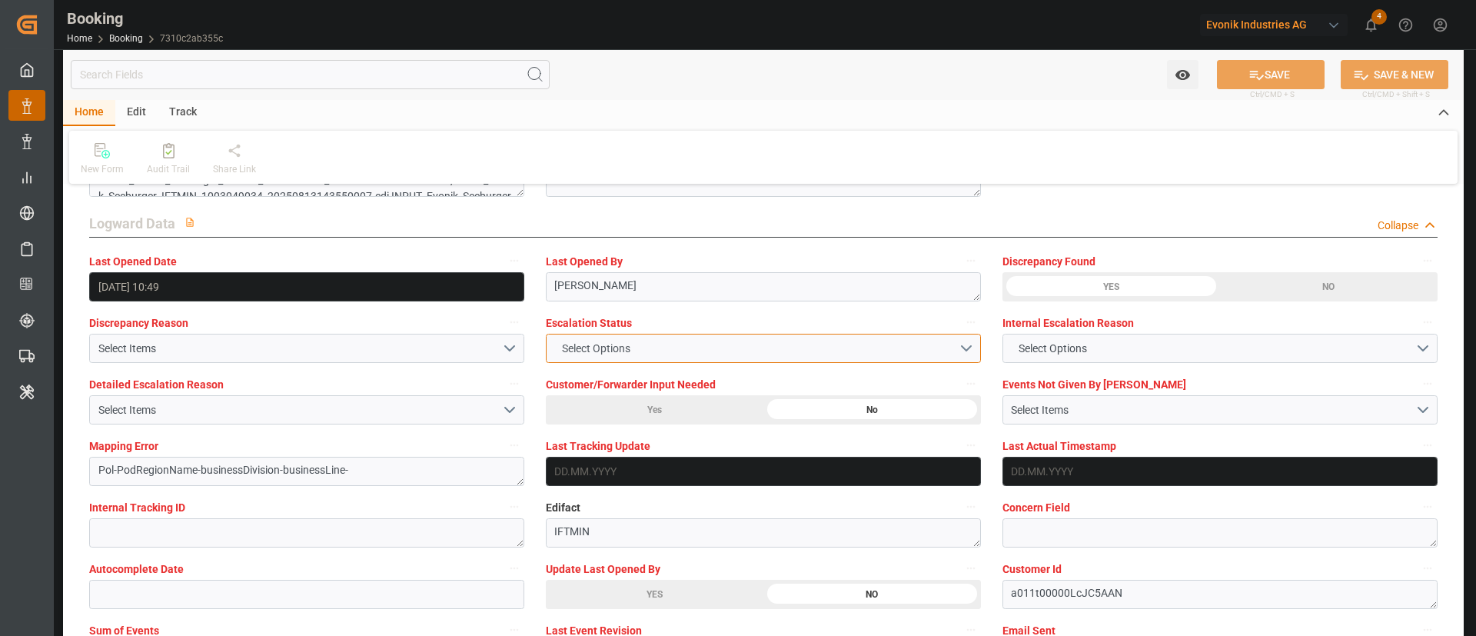
click at [657, 341] on button "Select Options" at bounding box center [763, 348] width 435 height 29
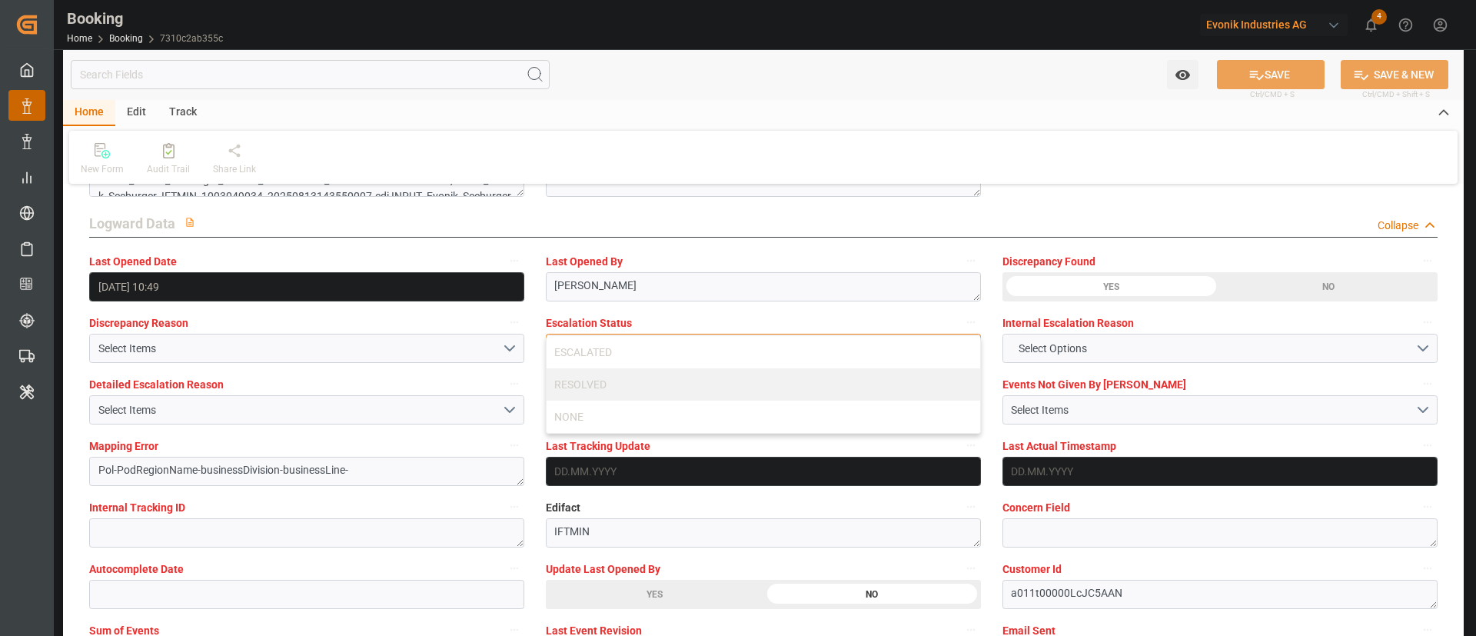
click at [657, 341] on div "ESCALATED" at bounding box center [764, 352] width 434 height 32
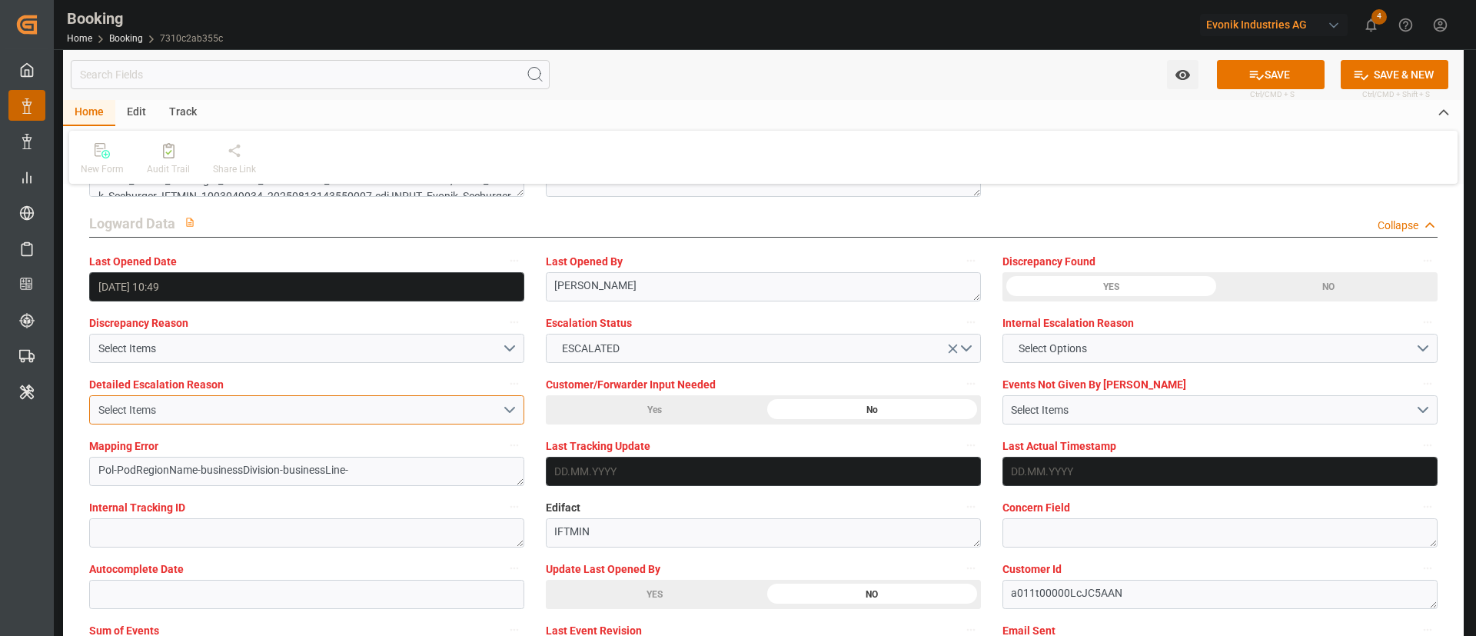
click at [294, 408] on div "Select Items" at bounding box center [300, 410] width 404 height 16
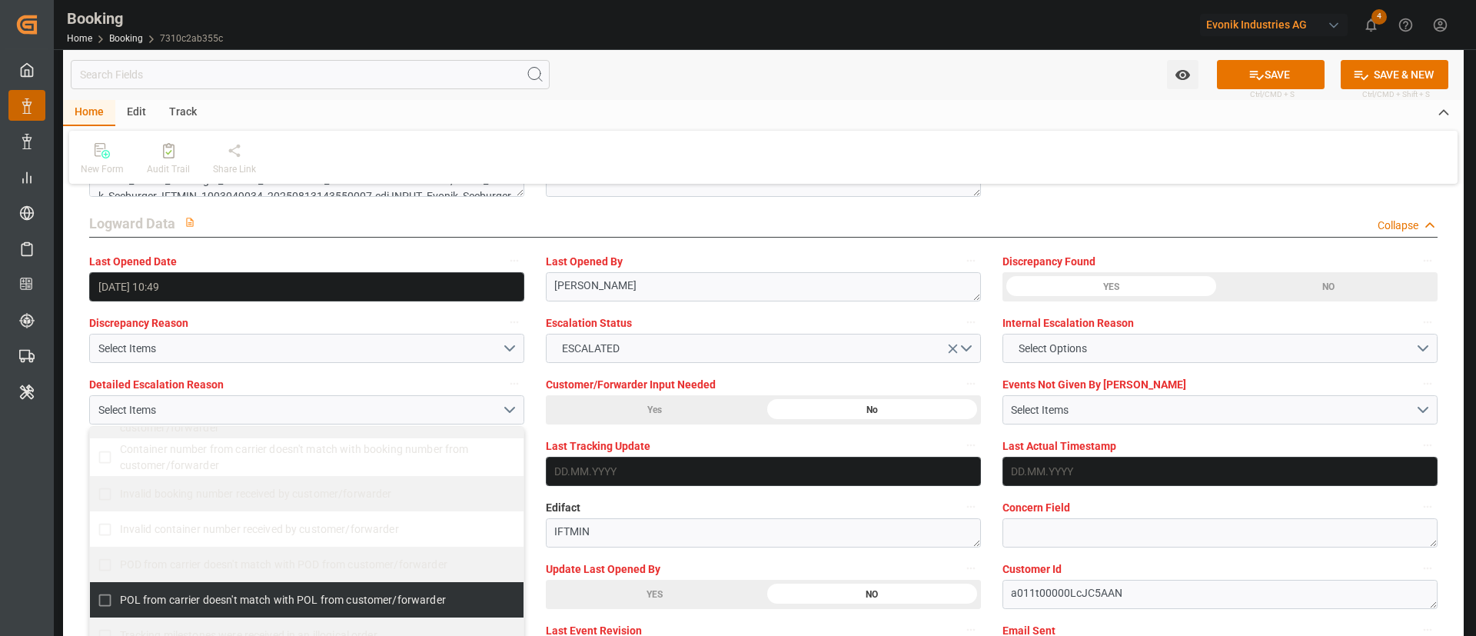
scroll to position [0, 0]
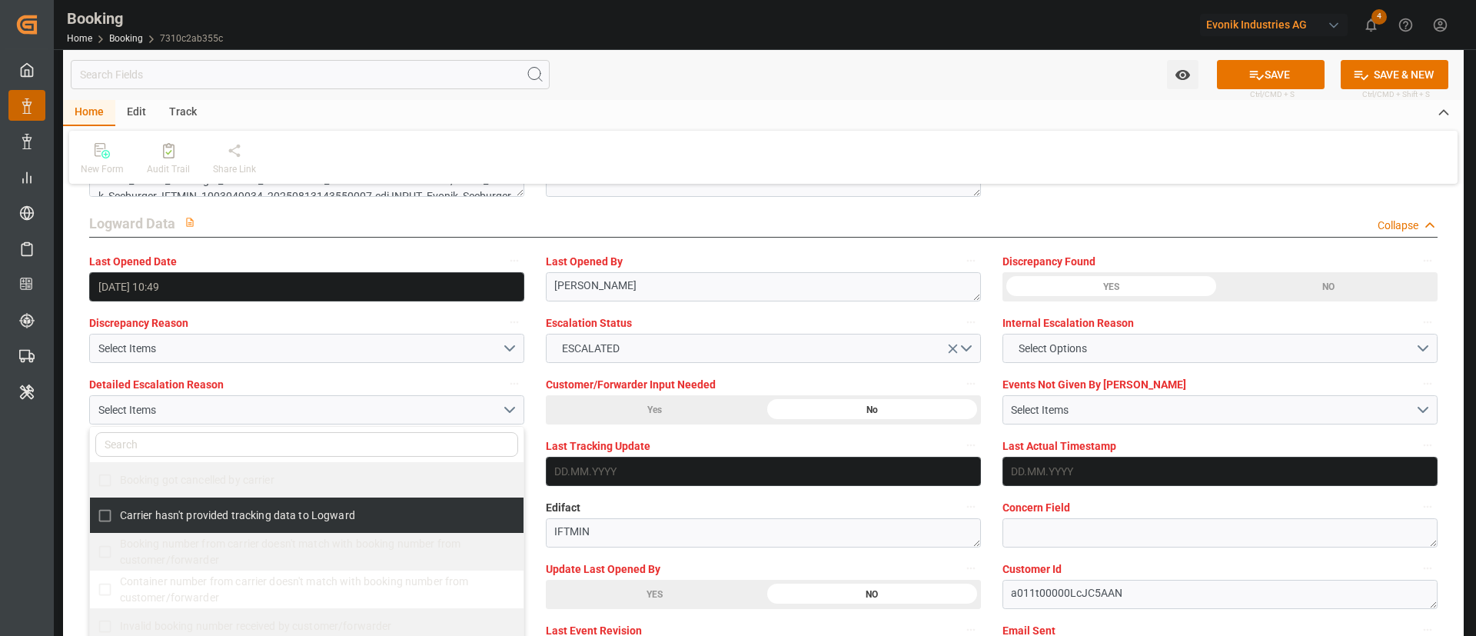
click at [253, 514] on span "Carrier hasn't provided tracking data to Logward" at bounding box center [237, 515] width 235 height 12
checkbox input "true"
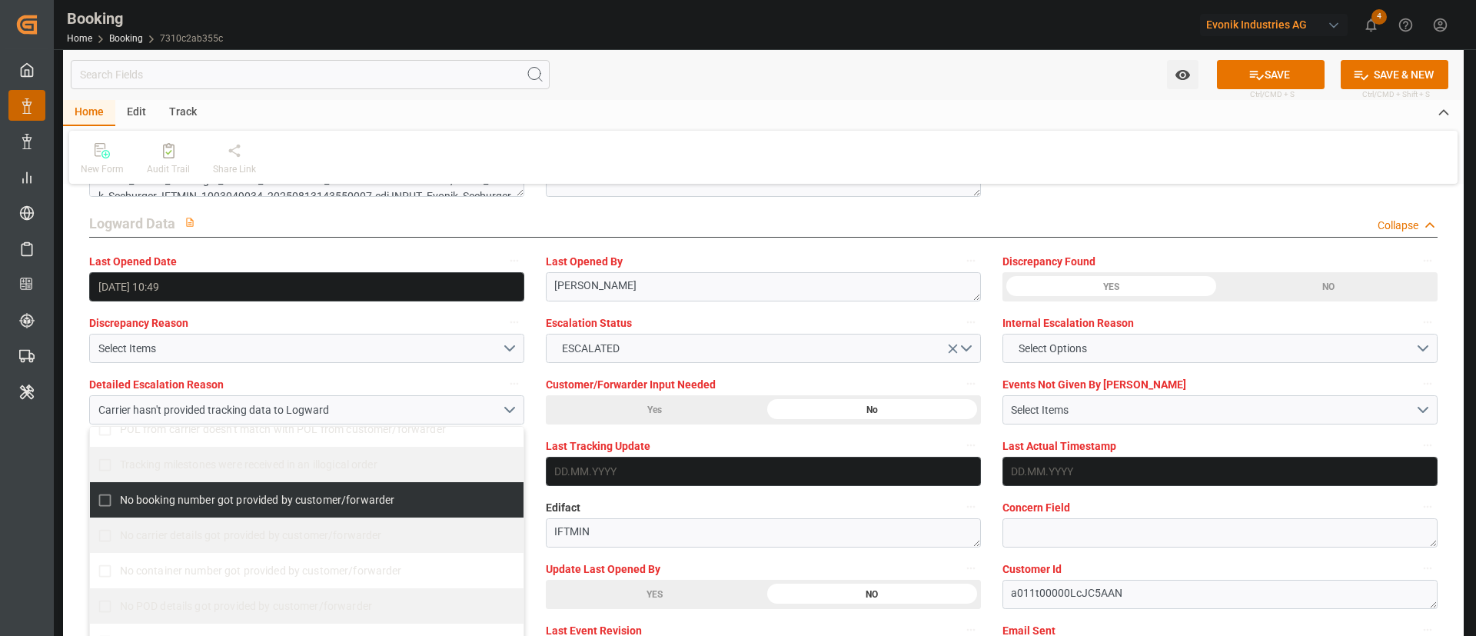
scroll to position [346, 0]
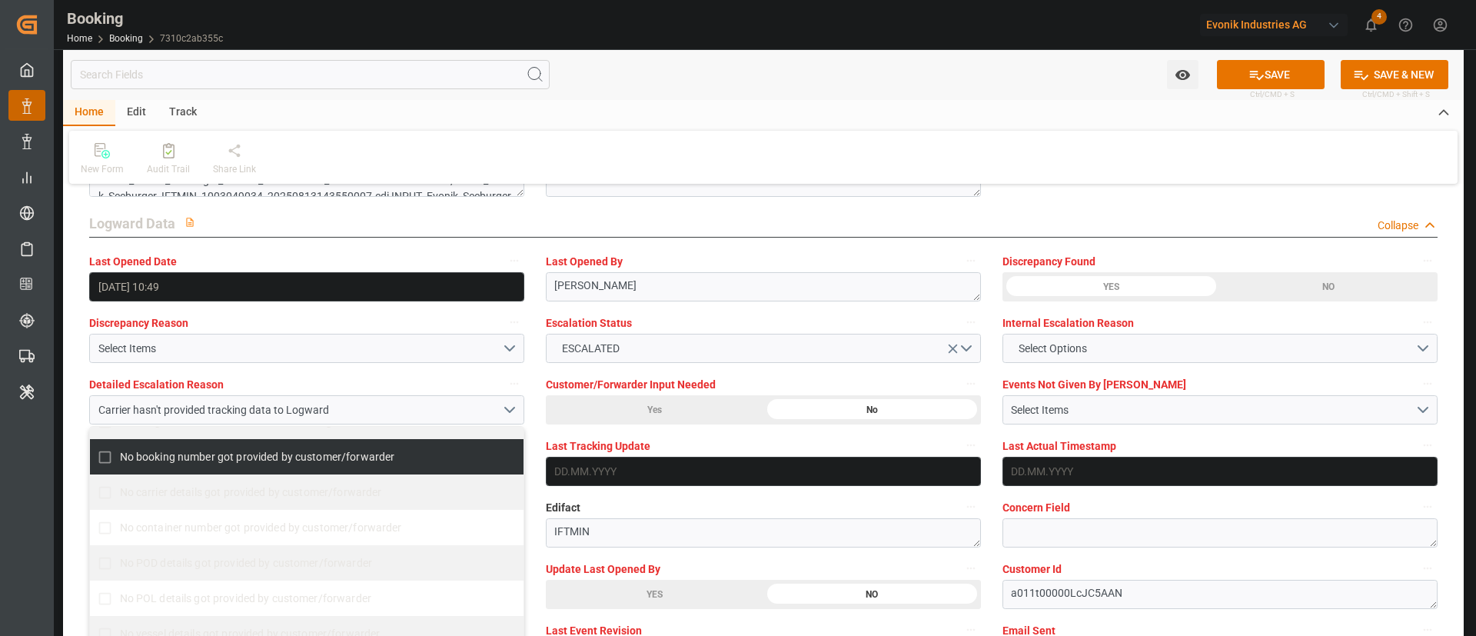
click at [185, 457] on span "No booking number got provided by customer/forwarder" at bounding box center [257, 456] width 275 height 12
checkbox input "true"
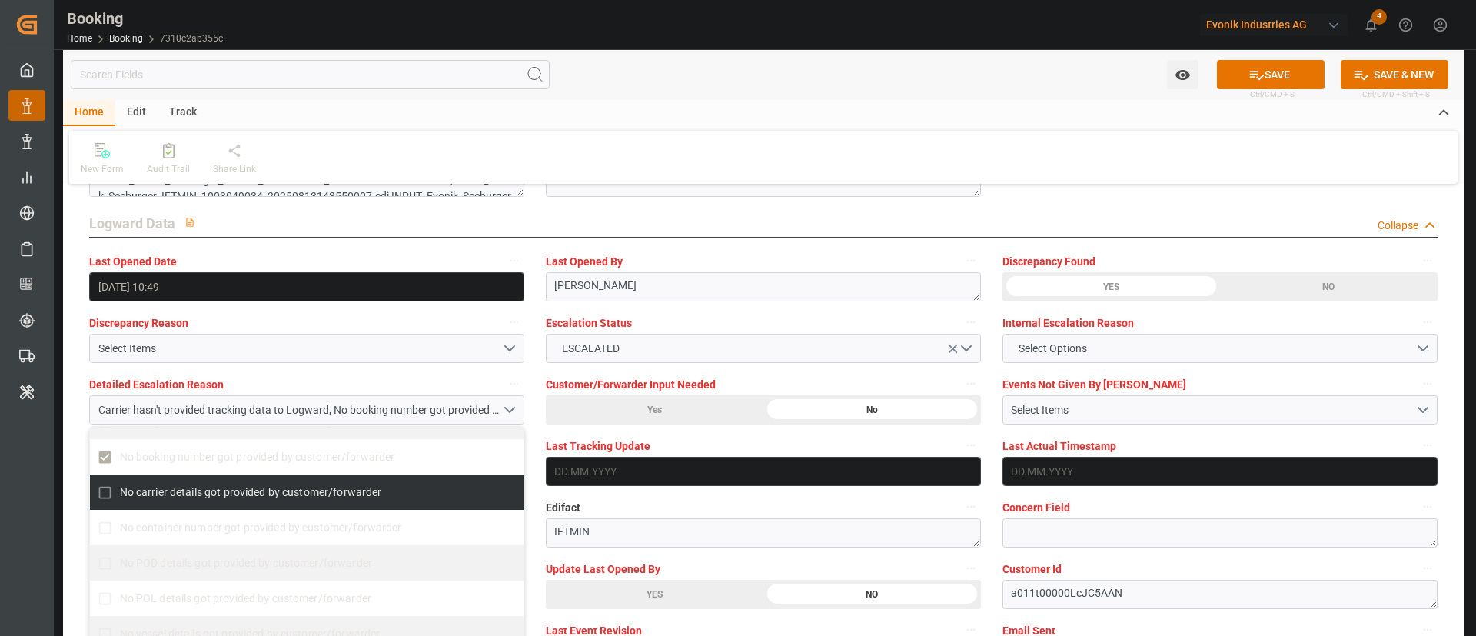
click at [227, 497] on span "No carrier details got provided by customer/forwarder" at bounding box center [251, 492] width 262 height 12
checkbox input "true"
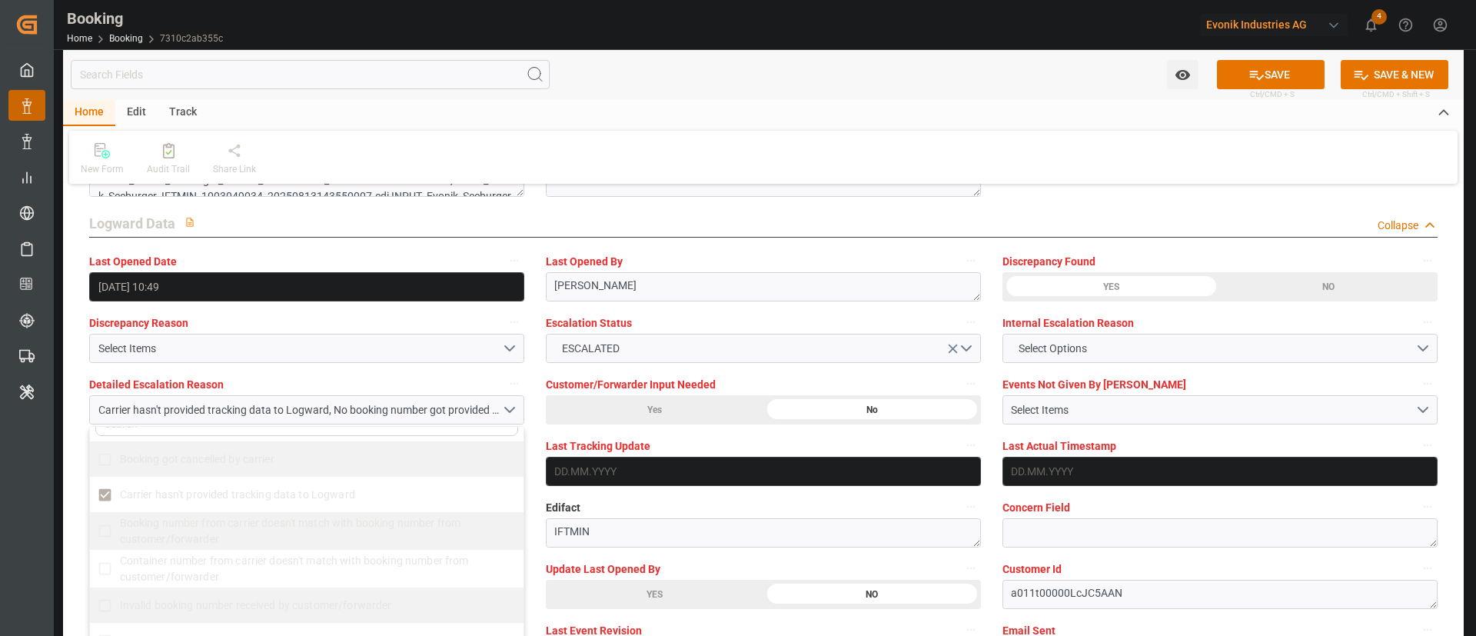
scroll to position [0, 0]
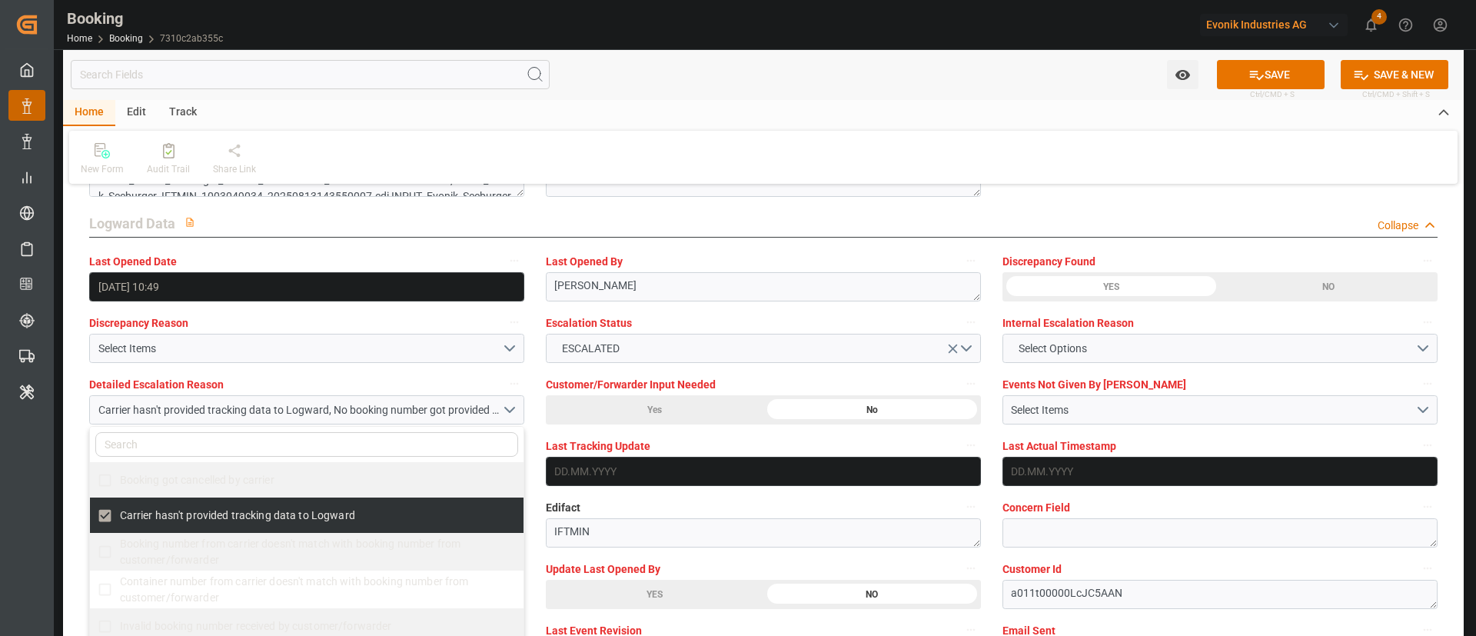
click at [215, 523] on span "Carrier hasn't provided tracking data to Logward" at bounding box center [237, 515] width 235 height 16
checkbox input "false"
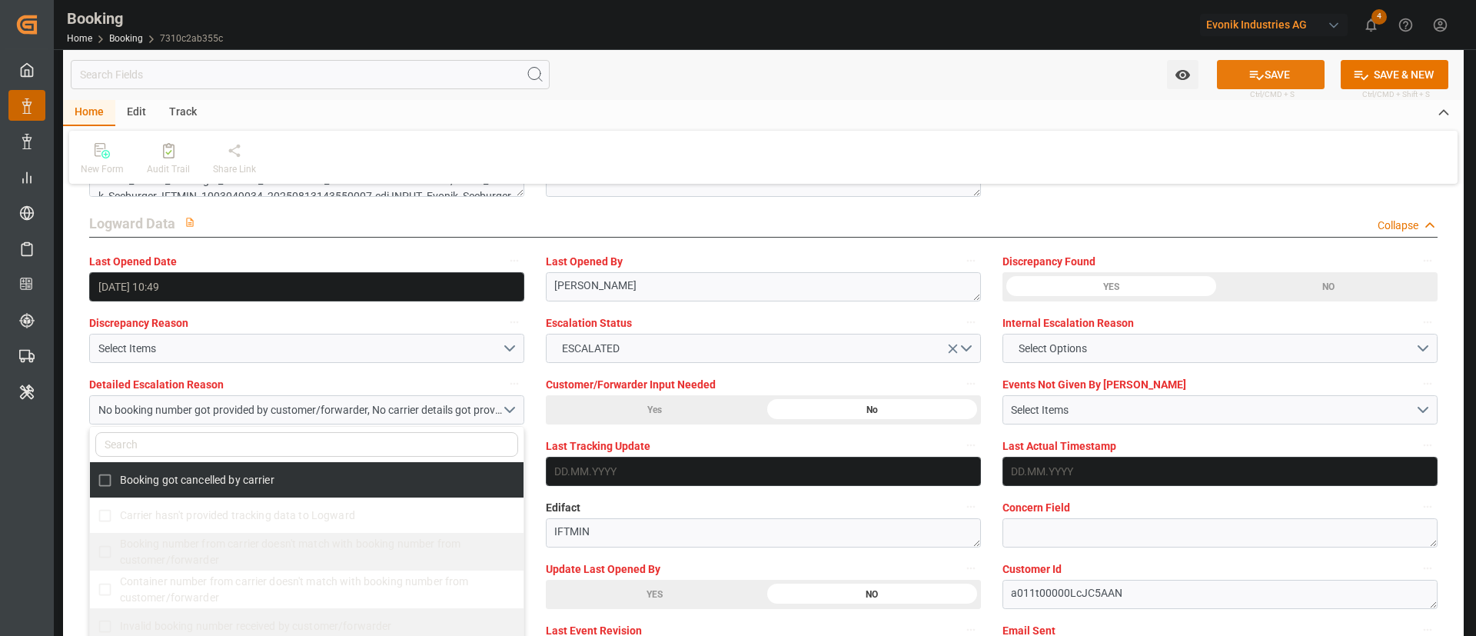
click at [1259, 65] on button "SAVE" at bounding box center [1271, 74] width 108 height 29
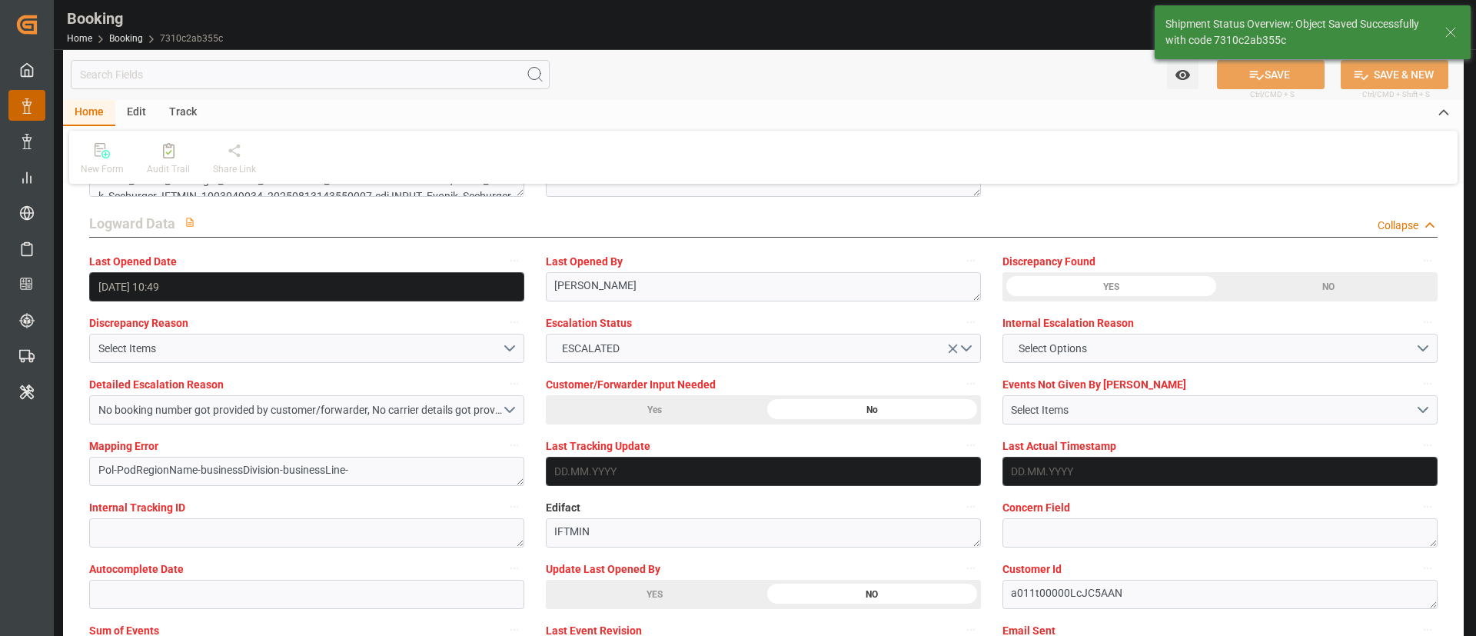
type textarea "Kiran Hari"
type input "26.09.2025 04:48"
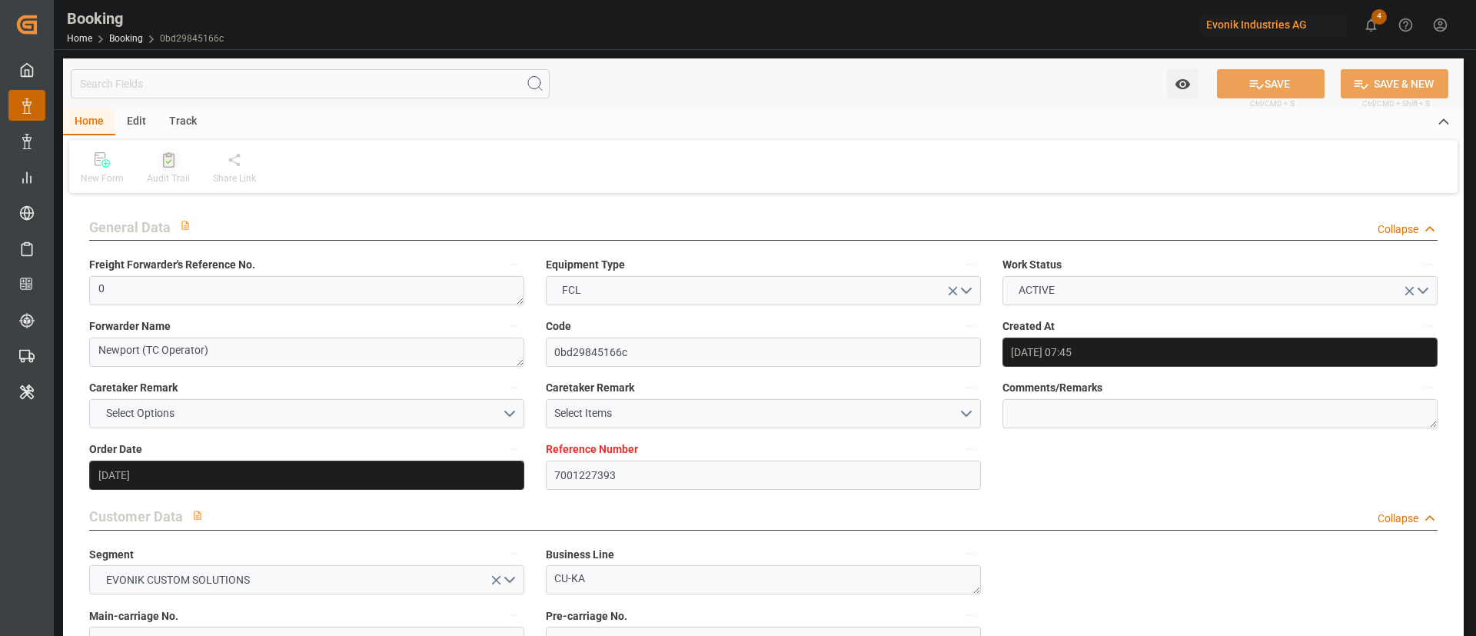
click at [149, 163] on div at bounding box center [168, 159] width 43 height 16
type input "0"
type input "FIKTK"
type input "CNSGH"
type input "14.04.2025 09:16"
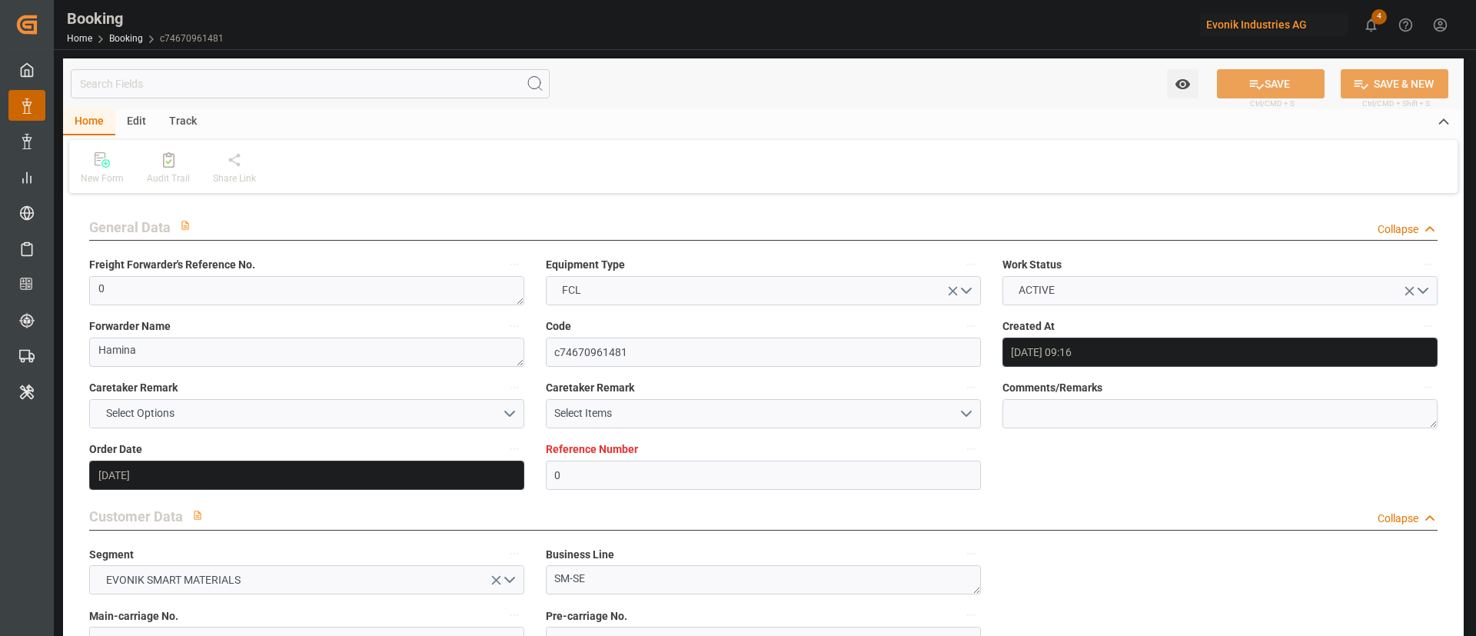
type input "14.04.2025"
type input "02.07.2025"
type input "23.04.2025"
type input "23.04.2025 00:00"
type input "08.05.2025 00:00"
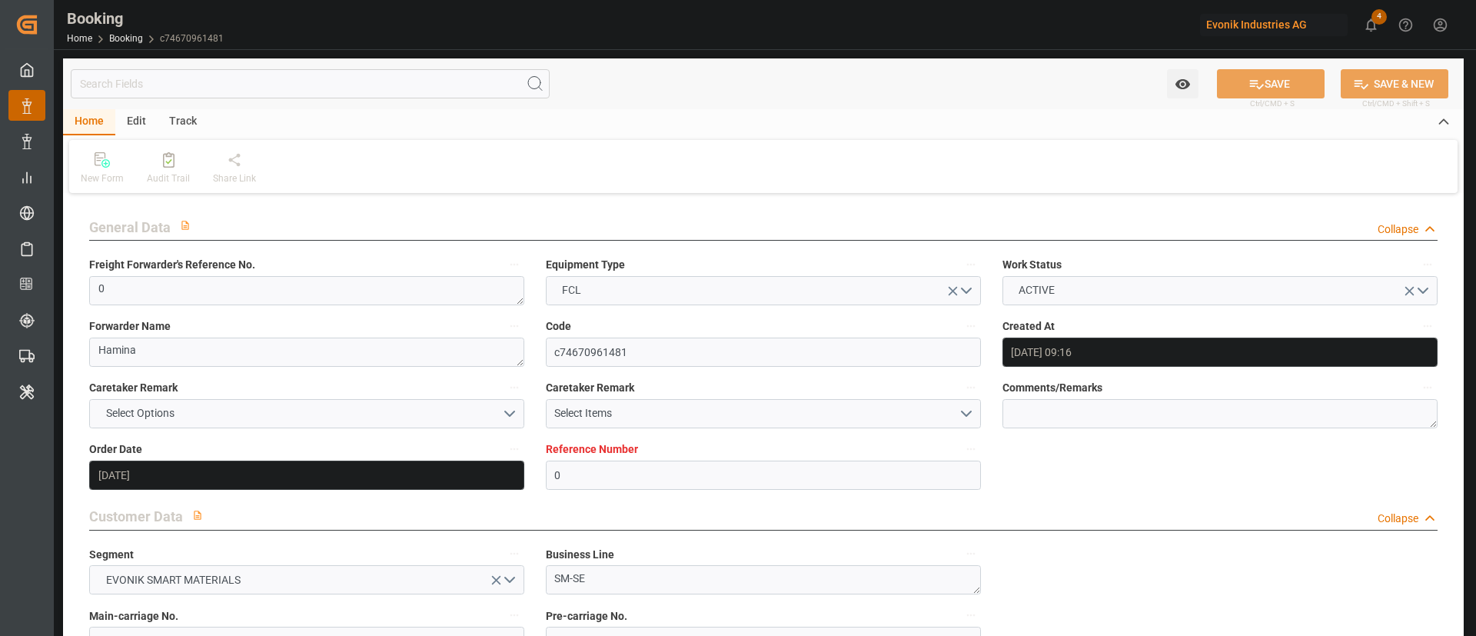
type input "08.05.2025 00:00"
type input "30.06.2025 00:00"
type input "20.05.2025"
type input "25.09.2025 05:29"
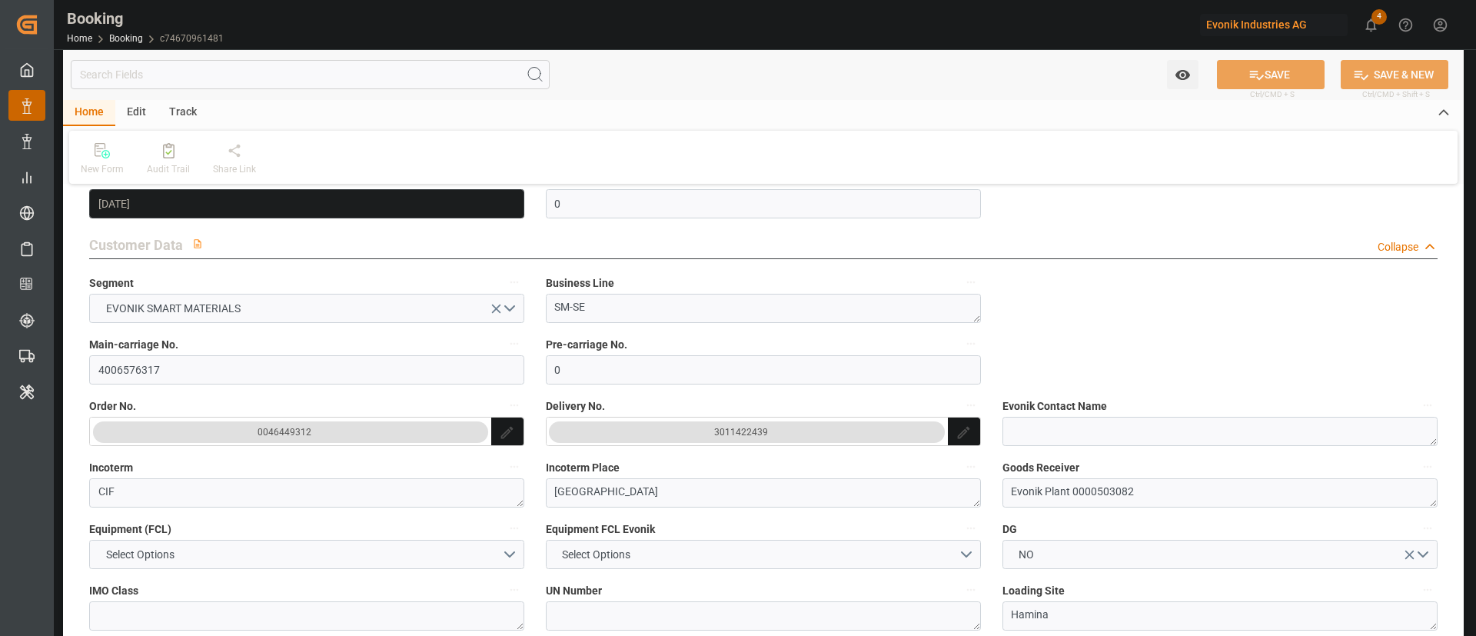
scroll to position [231, 0]
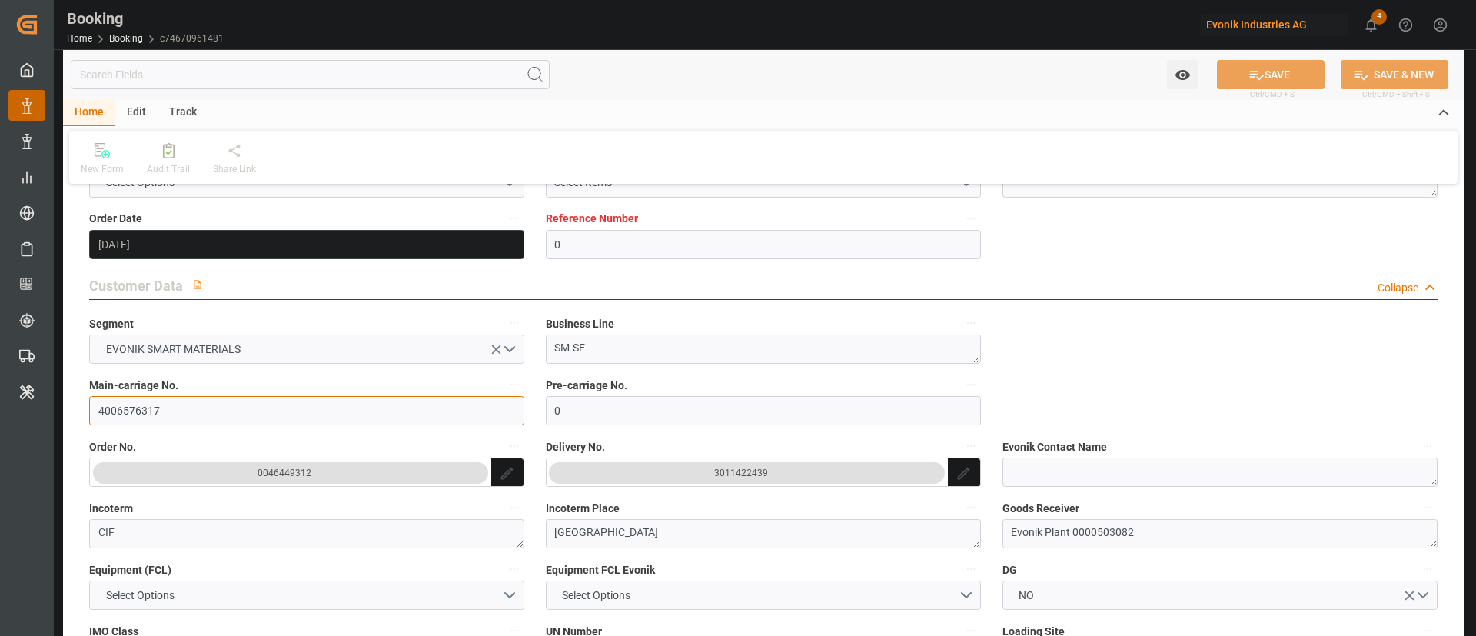
click at [184, 411] on input "4006576317" at bounding box center [306, 410] width 435 height 29
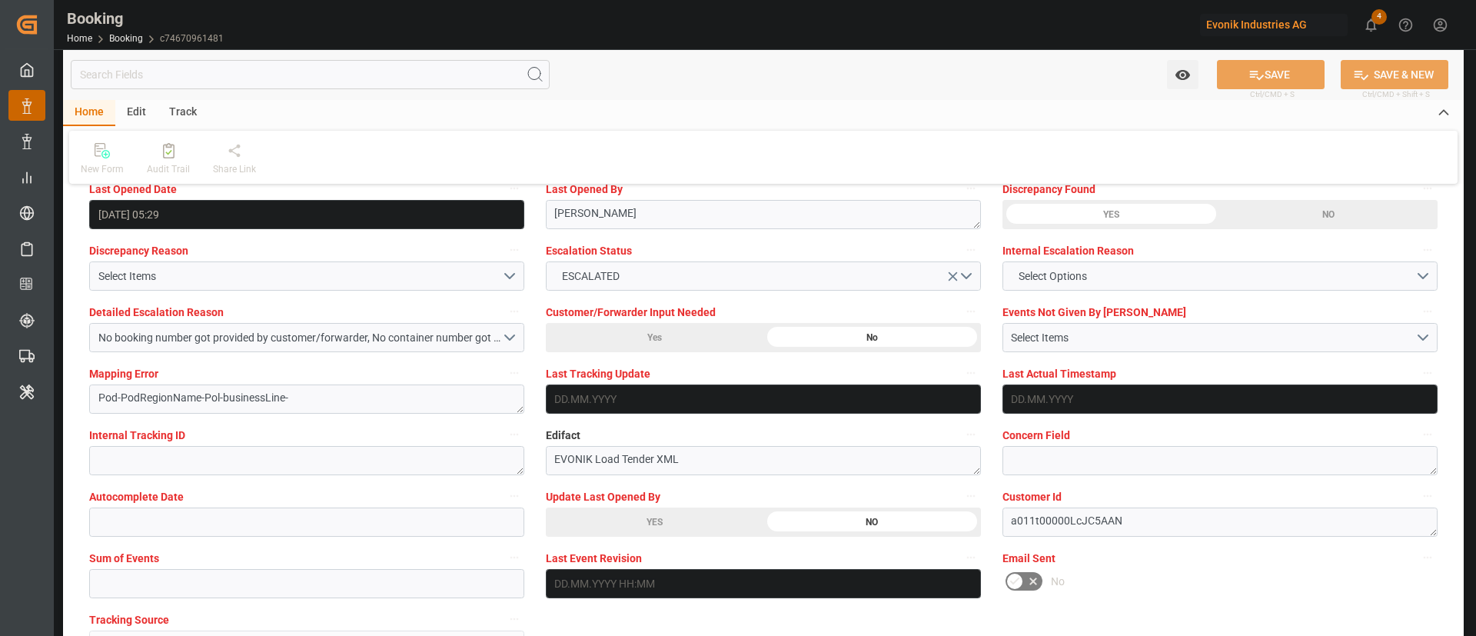
scroll to position [2883, 0]
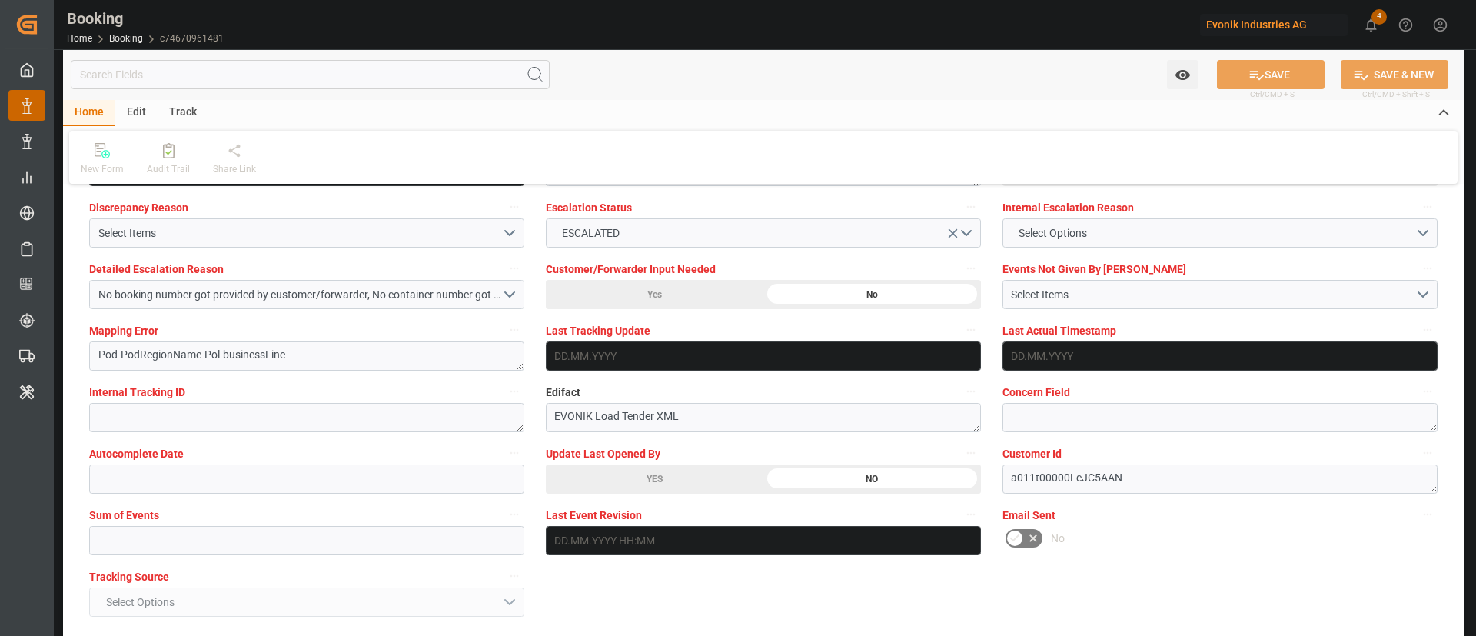
click at [685, 475] on div "YES" at bounding box center [655, 478] width 218 height 29
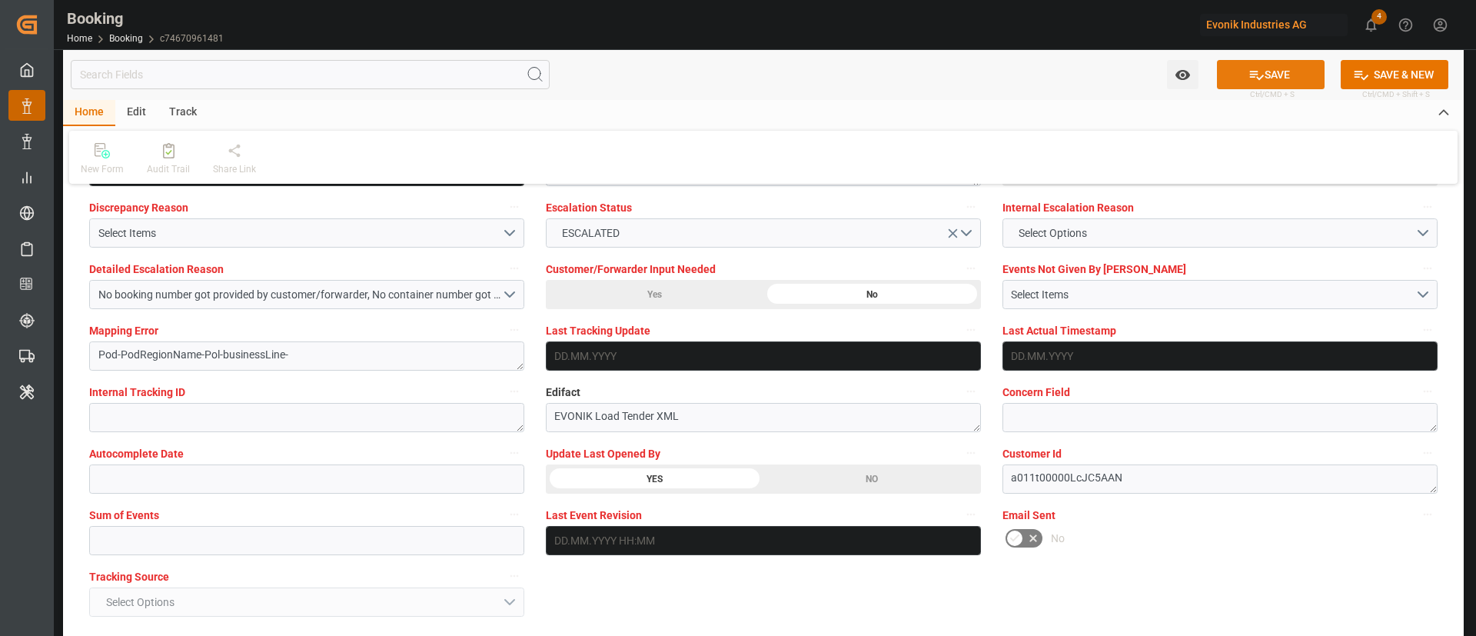
click at [1277, 63] on button "SAVE" at bounding box center [1271, 74] width 108 height 29
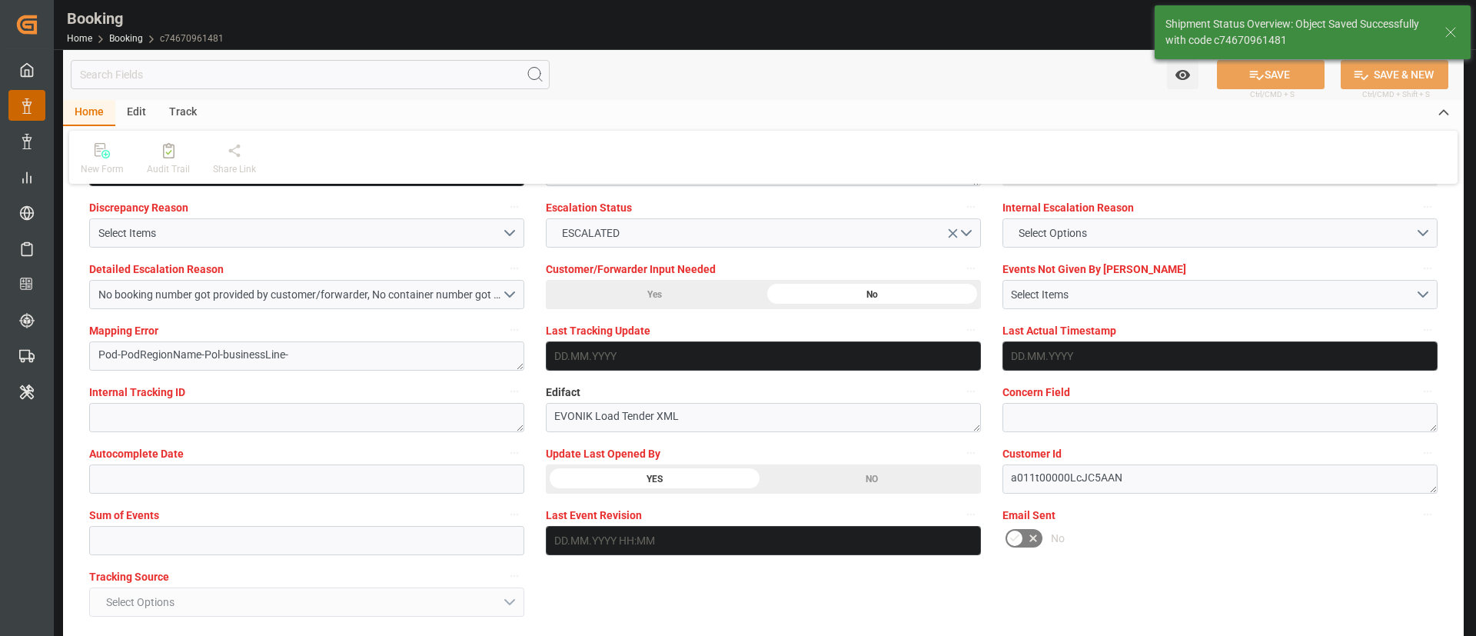
type textarea "Kiran Hari"
type input "26.09.2025 04:54"
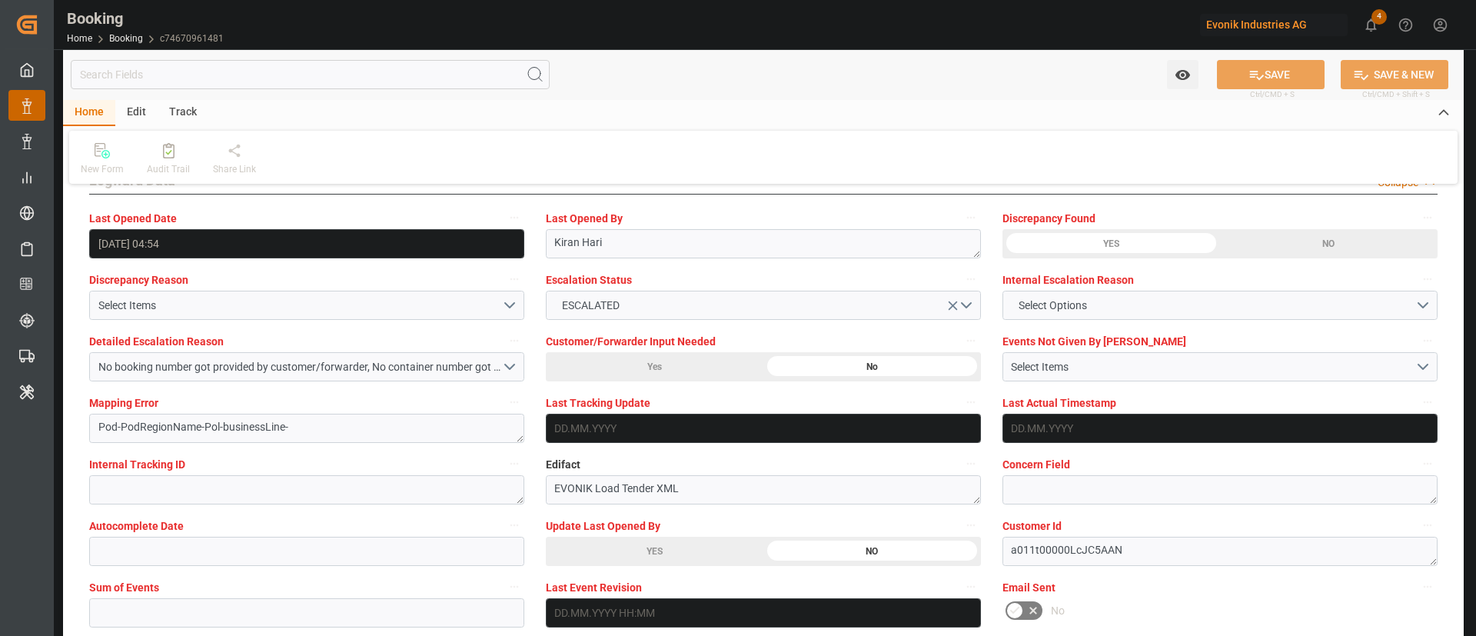
scroll to position [2767, 0]
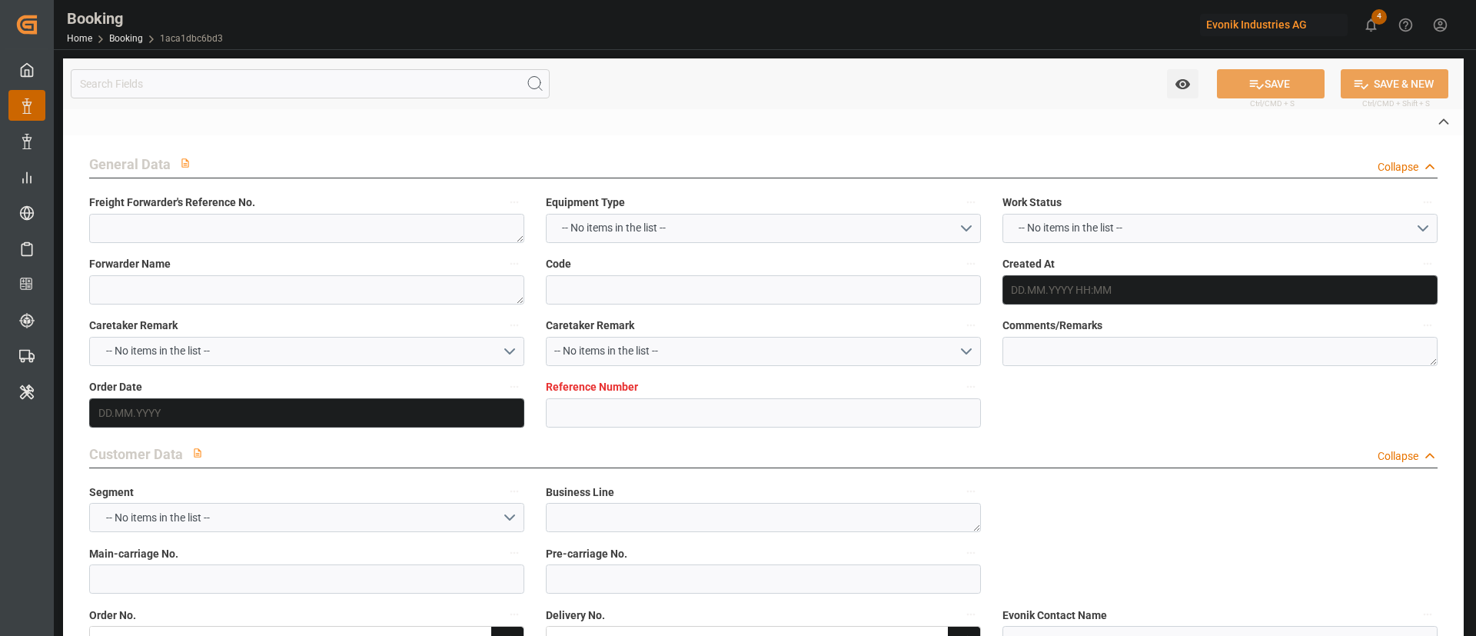
type textarea "0"
type textarea "Bulk Tainer (TC Operator)"
type input "1aca1dbc6bd3"
type input "7001197802"
type textarea "Oxeno"
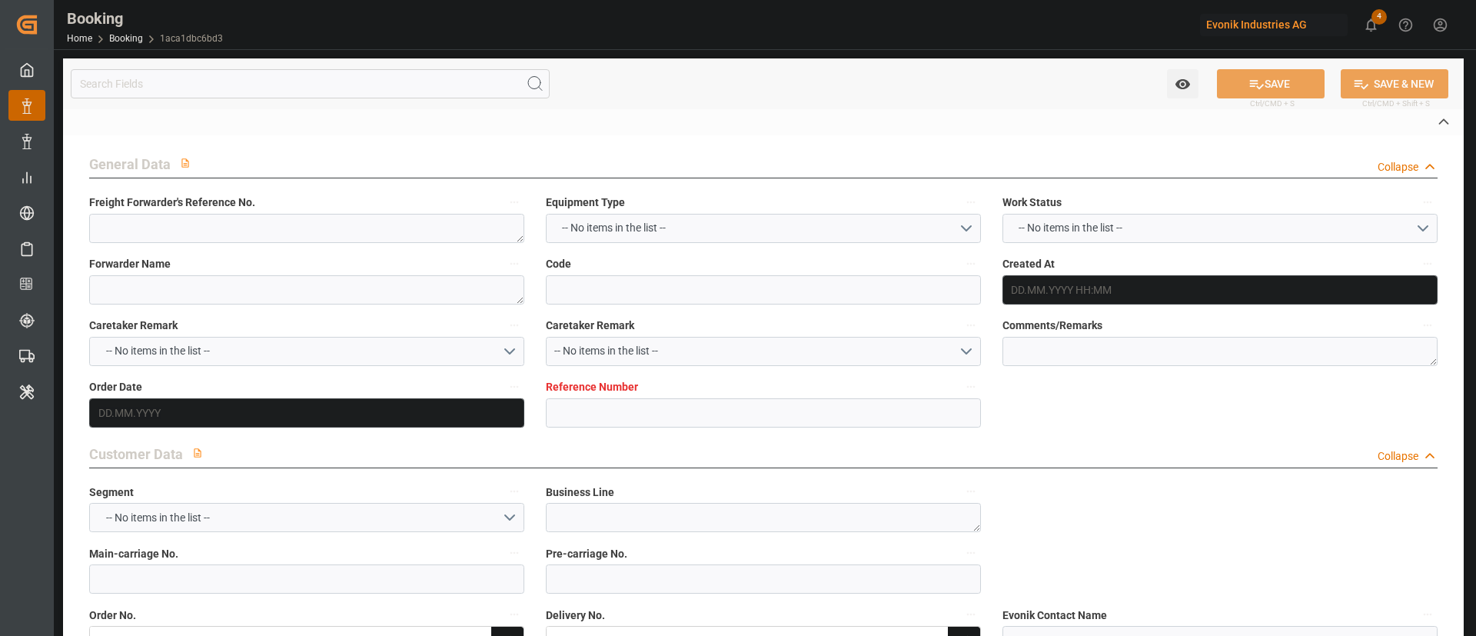
type input "7001197799"
type textarea "[EMAIL_ADDRESS][PERSON_NAME][DOMAIN_NAME]"
type textarea "CIP"
type textarea "MURATLI-TEKIRDAG"
type textarea "3"
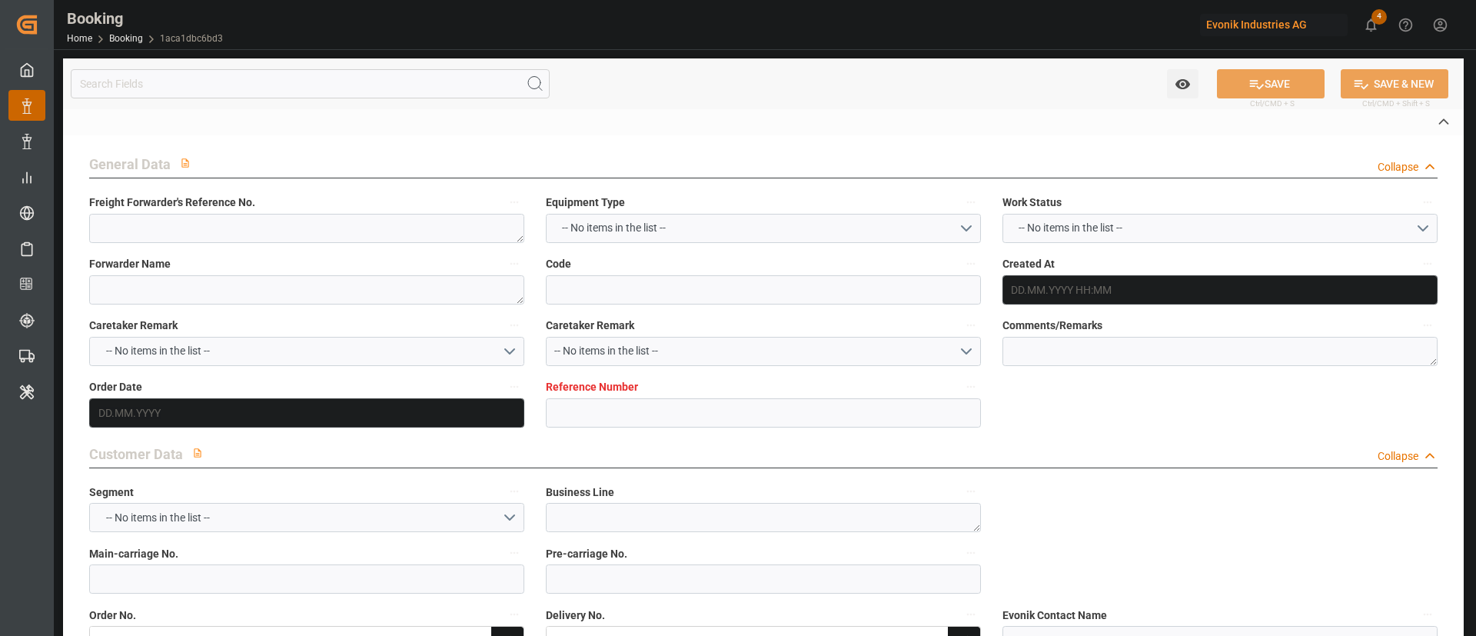
type textarea "Marl"
type textarea "FLNU5017731"
type input "MSC LAUSANNE VI"
type input "[GEOGRAPHIC_DATA]"
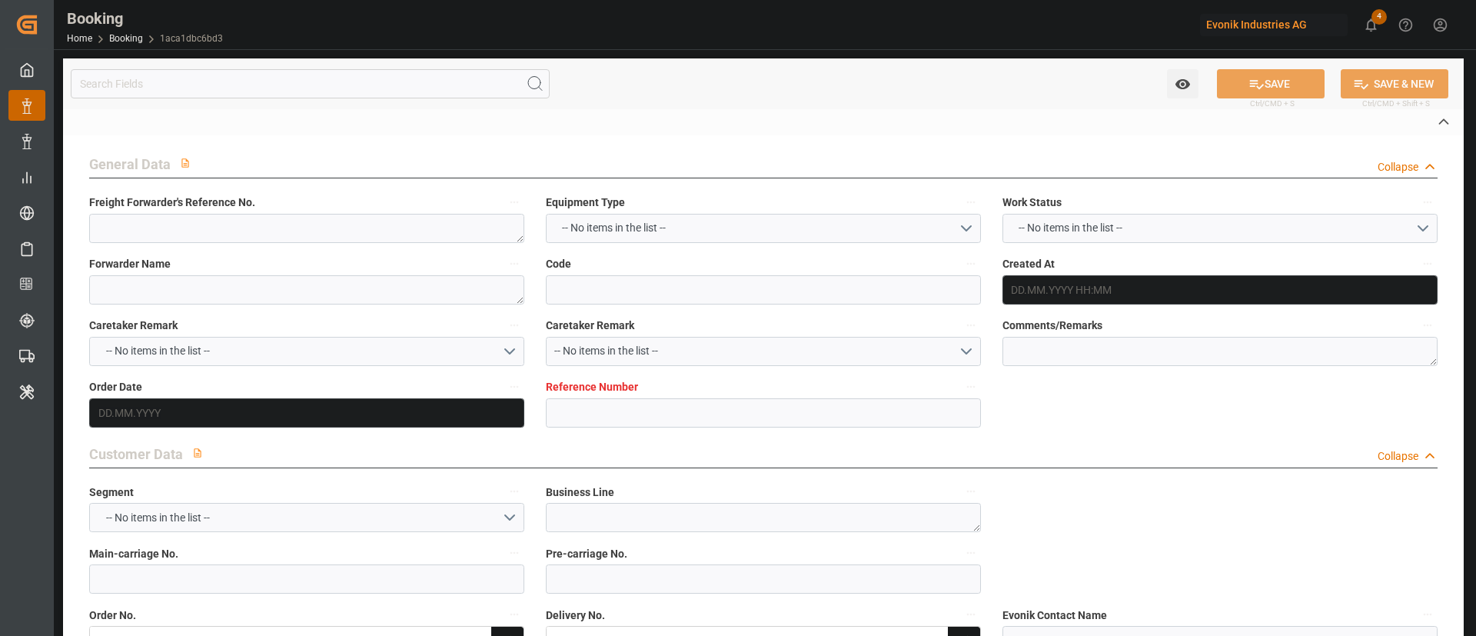
type input "[GEOGRAPHIC_DATA]"
type textarea "vesselName etd eta"
type textarea "INPUT_Evonik_Seeburger_IFTMIN_1003166225_20250922053407476.edi"
type textarea "INPUT_Evonik_Seeburger_IFTMIN_1002869105_20250617151002568.edi,INPUT_Evonik_See…"
type textarea "1003166225"
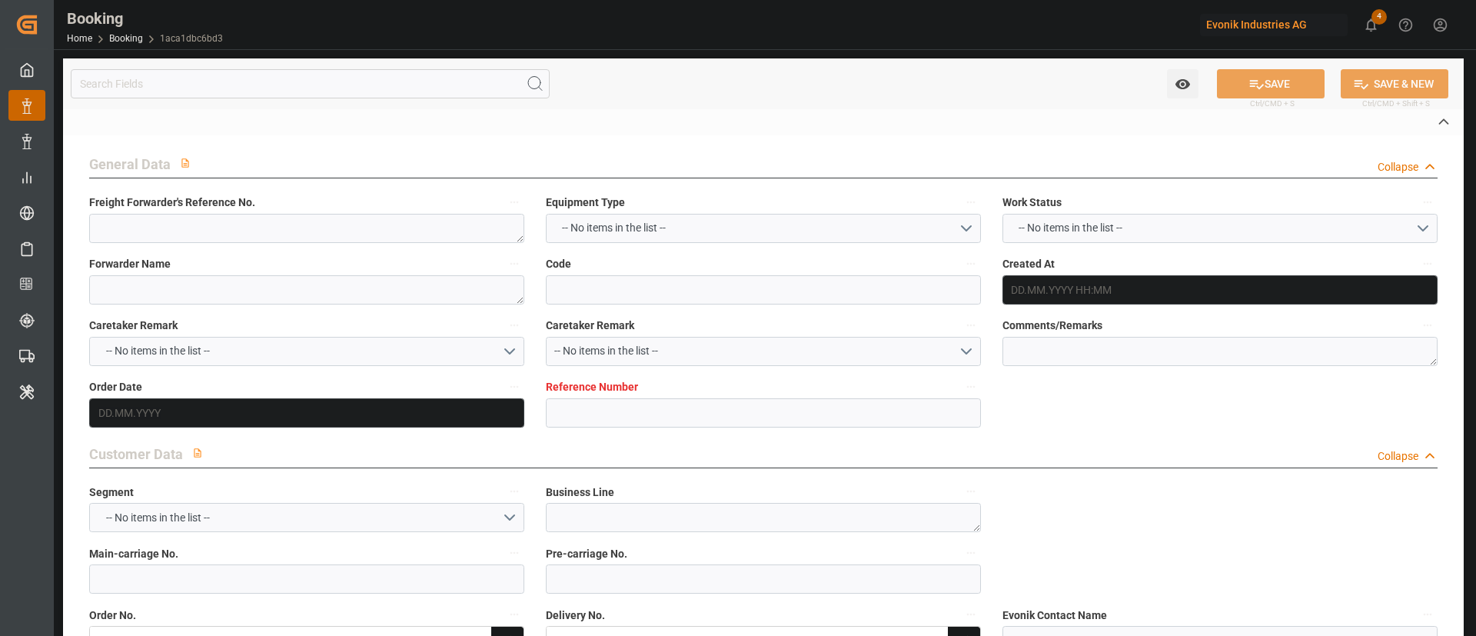
type textarea "[PERSON_NAME]"
type textarea "businessLine-"
type textarea "IFTMIN"
type textarea "a011t00000LcJC5AAN"
type textarea "No"
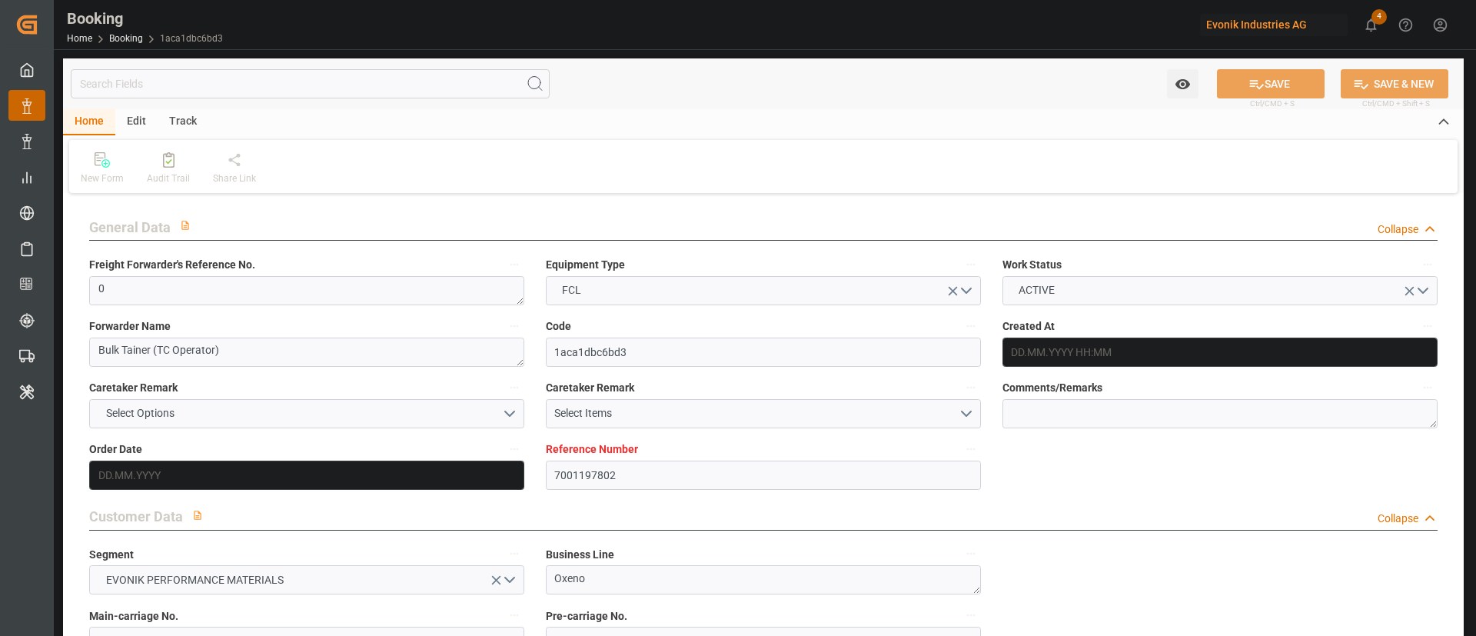
type input "7001197802"
type input "9320398"
type input "NLRTM"
type input "TRIST"
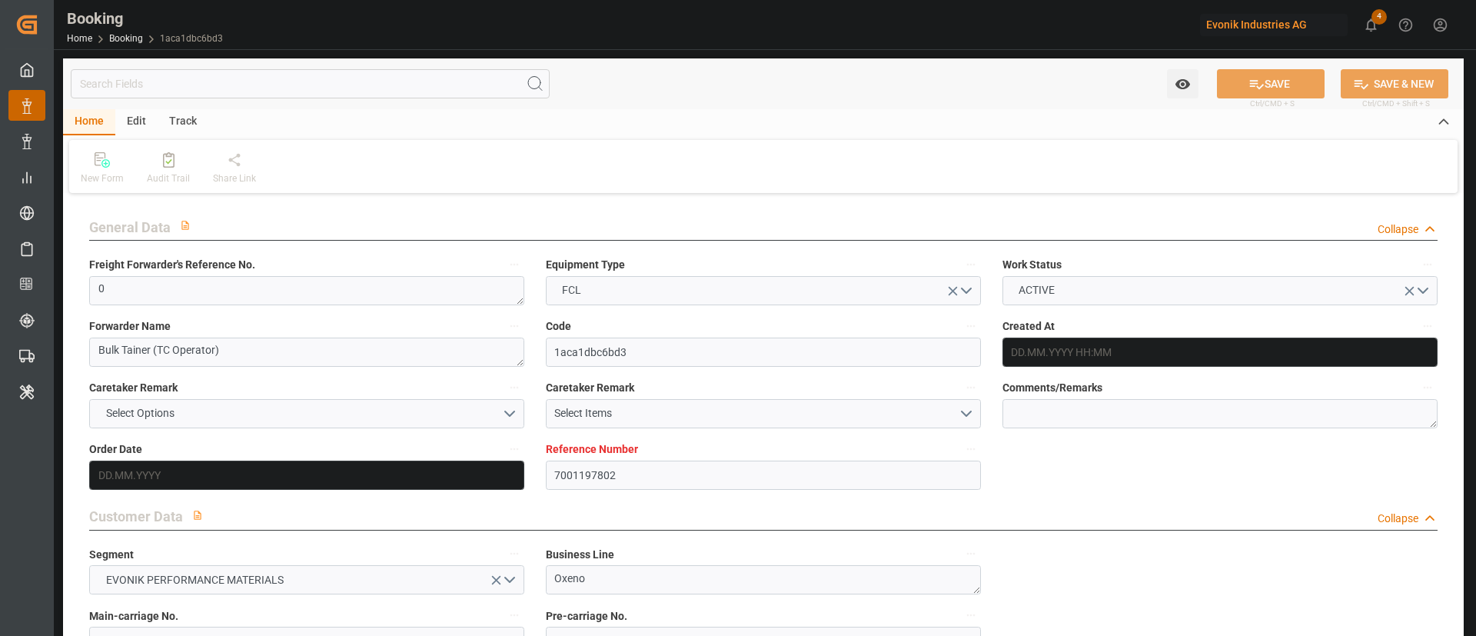
type input "[DATE] 13:14"
type input "[DATE]"
type input "[DATE] 00:00"
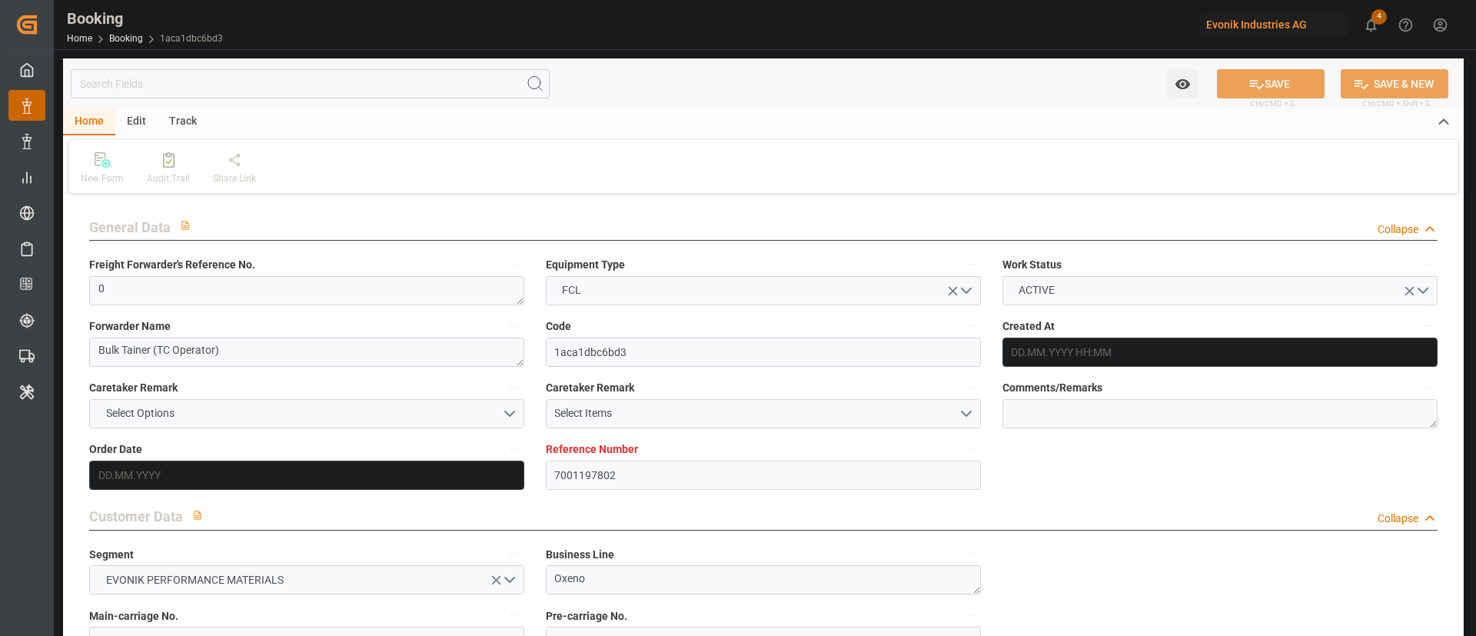
type input "[DATE] 00:00"
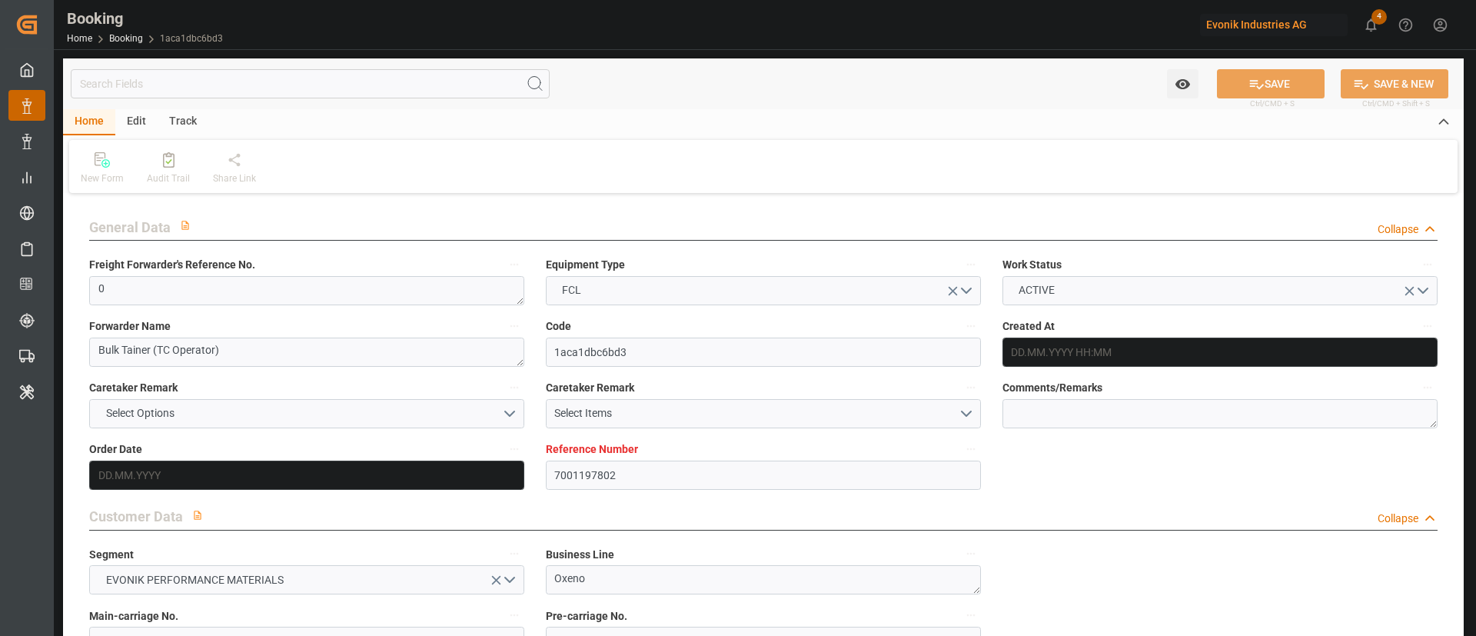
type input "[DATE] 00:00"
type input "[DATE]"
type input "[DATE] 05:29"
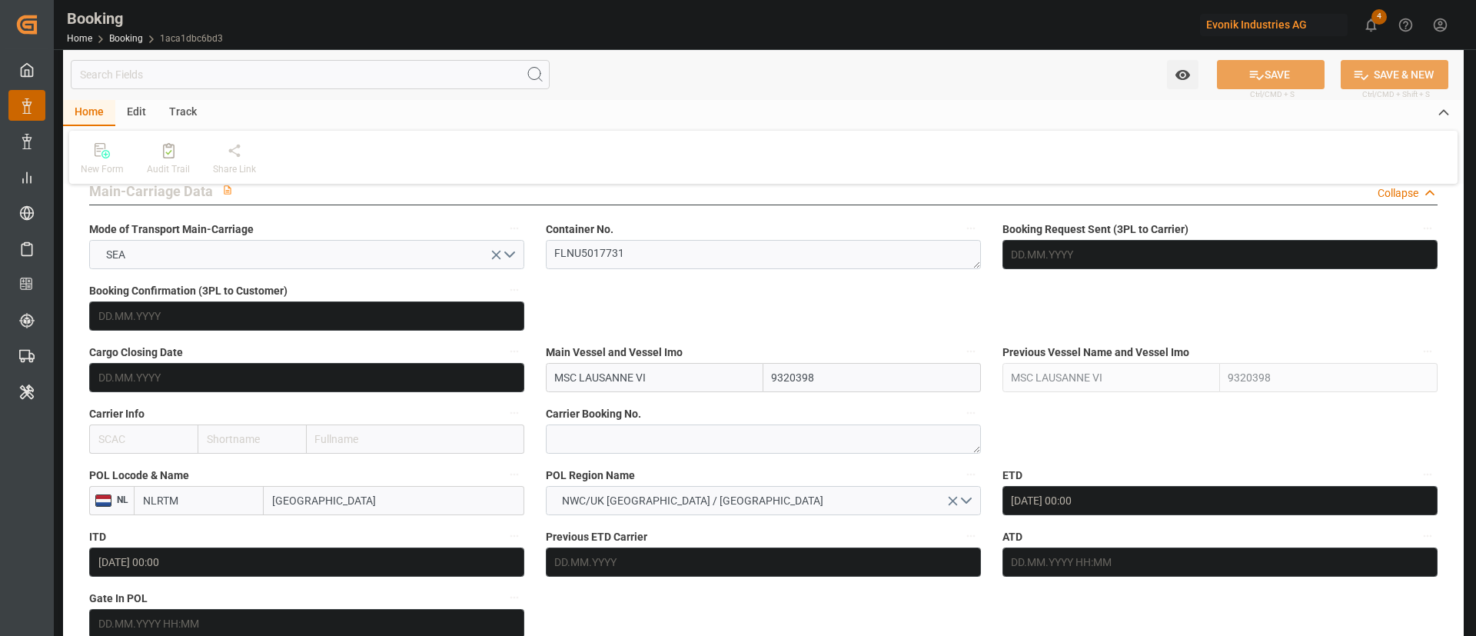
scroll to position [922, 0]
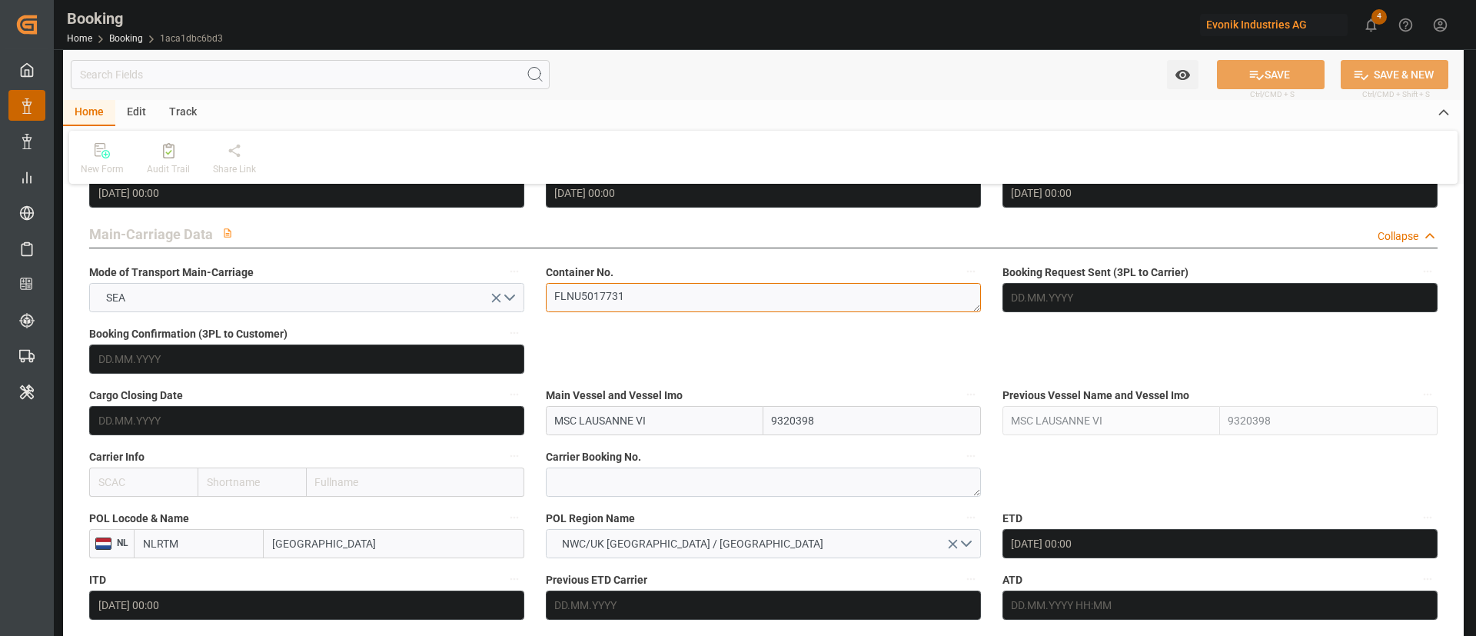
click at [647, 311] on textarea "FLNU5017731" at bounding box center [763, 297] width 435 height 29
click at [685, 295] on textarea "FLNU5017731" at bounding box center [763, 297] width 435 height 29
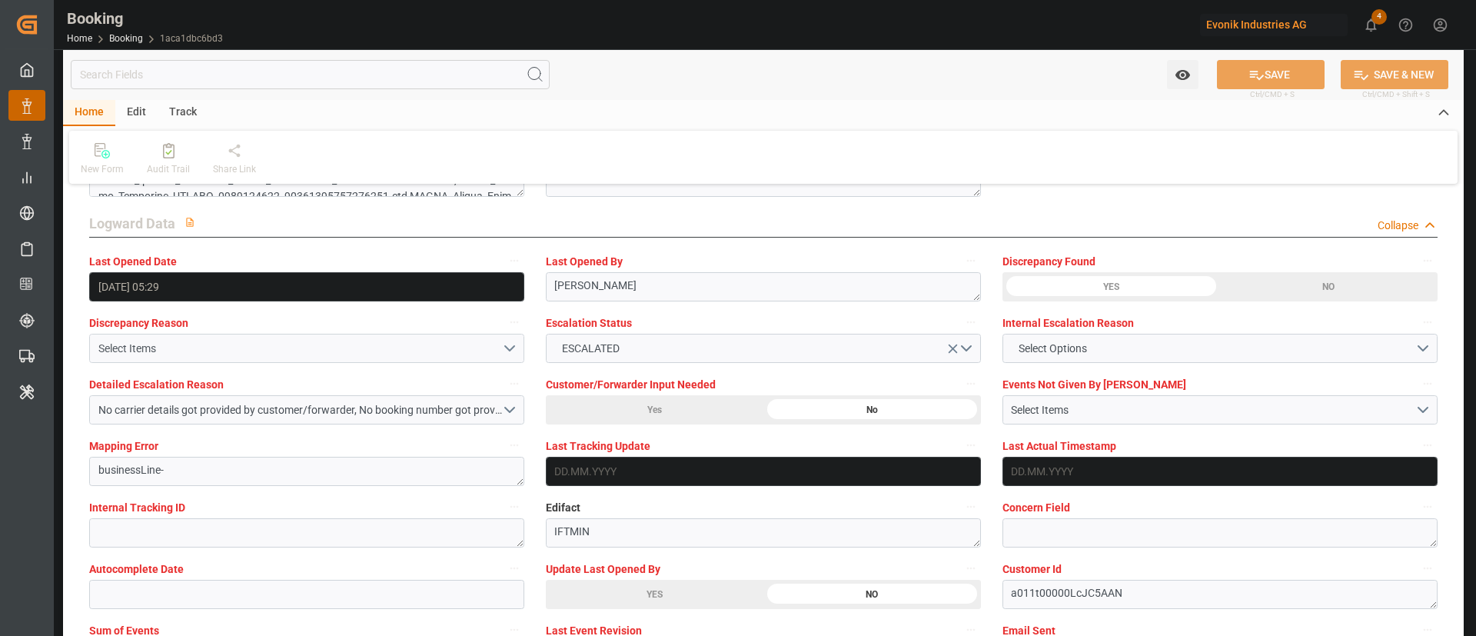
scroll to position [2883, 0]
